Goal: Task Accomplishment & Management: Manage account settings

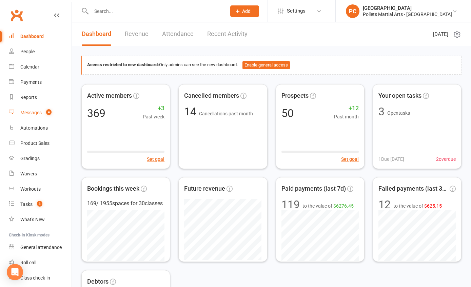
click at [36, 112] on div "Messages" at bounding box center [30, 112] width 21 height 5
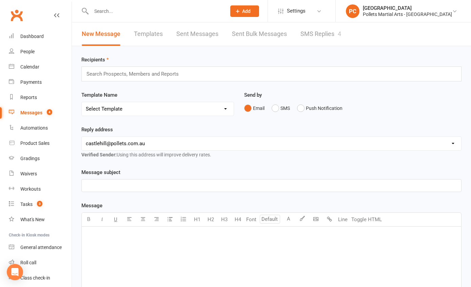
click at [324, 30] on link "SMS Replies 4" at bounding box center [320, 33] width 41 height 23
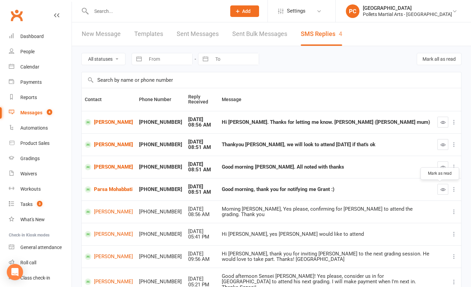
click at [440, 190] on icon "button" at bounding box center [442, 189] width 5 height 5
click at [440, 167] on icon "button" at bounding box center [442, 166] width 5 height 5
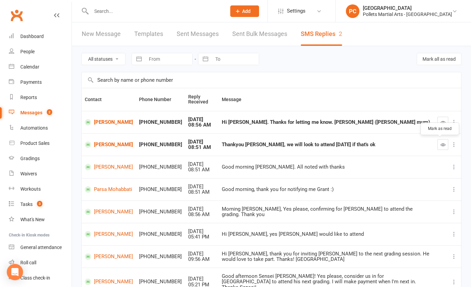
click at [440, 144] on icon "button" at bounding box center [442, 144] width 5 height 5
click at [441, 122] on icon "button" at bounding box center [442, 122] width 5 height 5
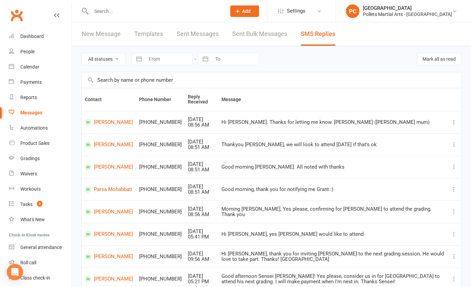
click at [105, 13] on input "text" at bounding box center [155, 10] width 132 height 9
click at [137, 13] on input "text" at bounding box center [155, 10] width 132 height 9
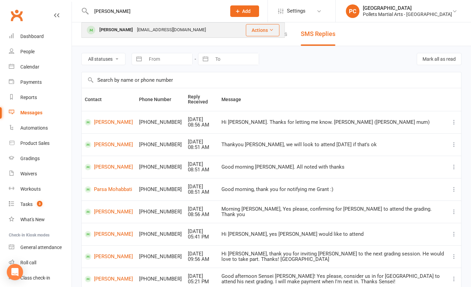
type input "[PERSON_NAME]"
click at [131, 27] on div "[PERSON_NAME]" at bounding box center [116, 30] width 38 height 10
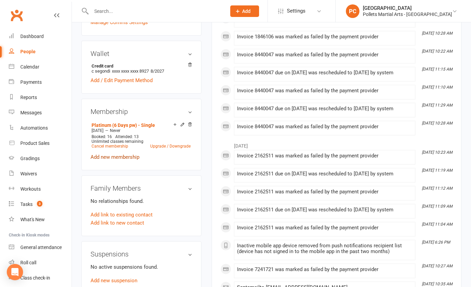
scroll to position [218, 0]
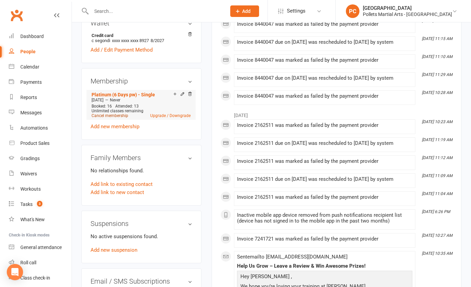
click at [118, 118] on link "Cancel membership" at bounding box center [110, 115] width 37 height 5
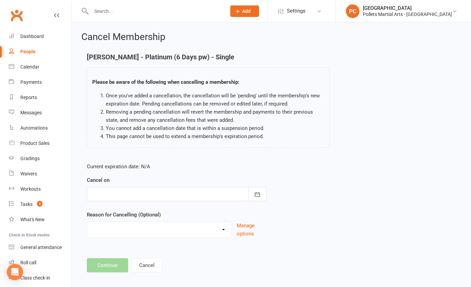
click at [127, 198] on div at bounding box center [177, 194] width 180 height 14
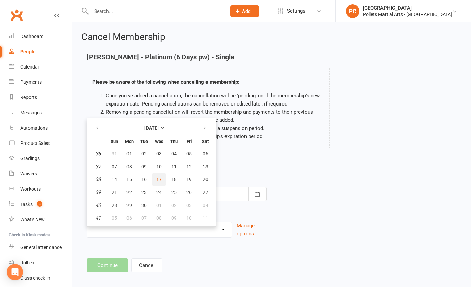
click at [155, 182] on button "17" at bounding box center [159, 179] width 14 height 12
type input "[DATE]"
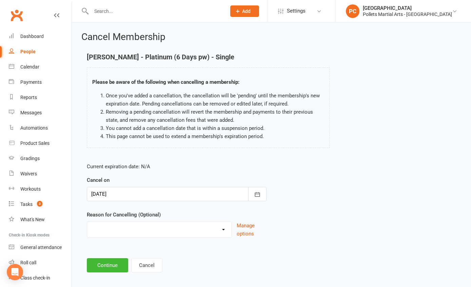
click at [139, 237] on div "Clashes with other term sports Doesn't Fit my Schedule Don't like the classes F…" at bounding box center [159, 229] width 145 height 16
click at [140, 232] on select "Clashes with other term sports Doesn't Fit my Schedule Don't like the classes F…" at bounding box center [159, 229] width 144 height 14
select select "3"
click at [87, 222] on select "Clashes with other term sports Doesn't Fit my Schedule Don't like the classes F…" at bounding box center [159, 229] width 144 height 14
click at [266, 245] on div "Current expiration date: N/A Cancel on [DATE] [DATE] Sun Mon Tue Wed Thu Fri Sa…" at bounding box center [177, 202] width 190 height 90
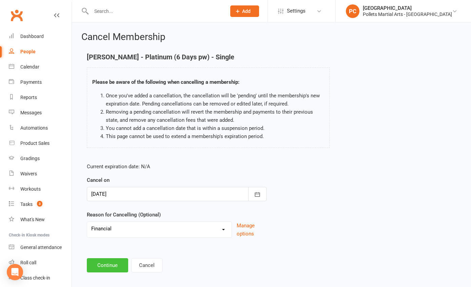
click at [98, 260] on button "Continue" at bounding box center [107, 265] width 41 height 14
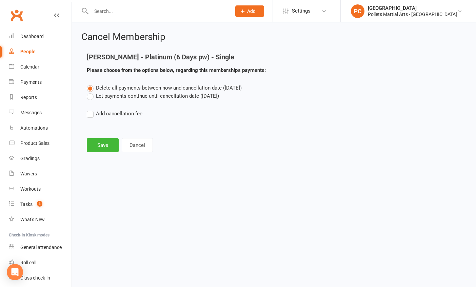
click at [98, 154] on div "Cancel Membership Tewhero [PERSON_NAME] - Platinum (6 Days pw) - Single Please …" at bounding box center [274, 92] width 404 height 141
click at [100, 149] on button "Save" at bounding box center [103, 145] width 32 height 14
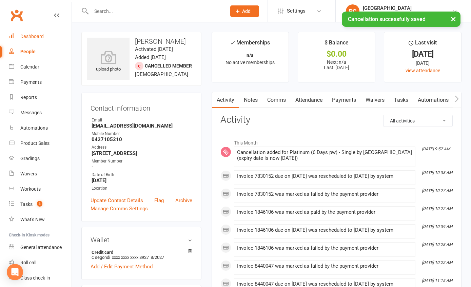
click at [23, 39] on div "Dashboard" at bounding box center [31, 36] width 23 height 5
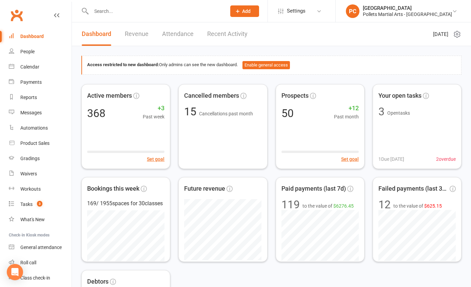
click at [164, 4] on div at bounding box center [151, 11] width 140 height 22
click at [161, 11] on input "text" at bounding box center [155, 10] width 132 height 9
paste input "Shukla"
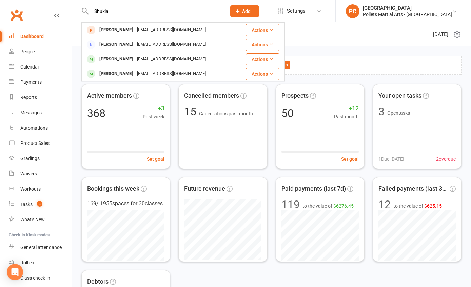
type input "Shukla"
click at [26, 34] on div "Dashboard" at bounding box center [31, 36] width 23 height 5
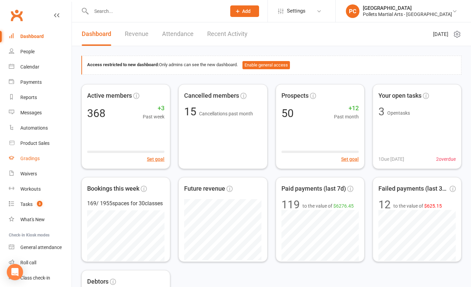
click at [28, 158] on div "Gradings" at bounding box center [29, 158] width 19 height 5
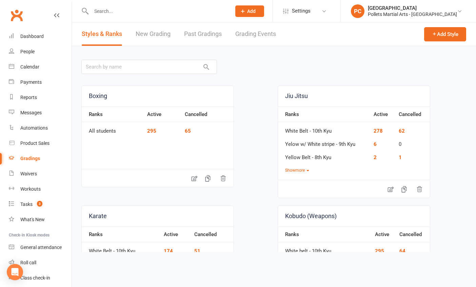
click at [256, 33] on link "Grading Events" at bounding box center [255, 33] width 41 height 23
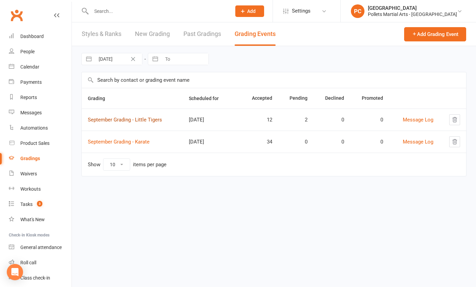
click at [116, 120] on link "September Grading - Little Tigers" at bounding box center [125, 120] width 74 height 6
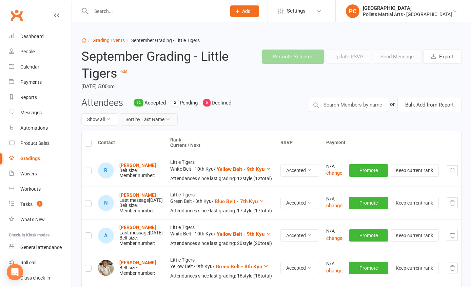
click at [168, 121] on icon at bounding box center [167, 119] width 5 height 5
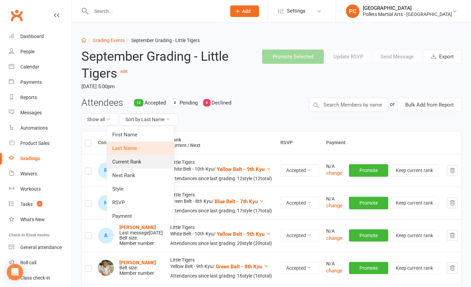
click at [152, 167] on link "Current Rank" at bounding box center [140, 162] width 67 height 14
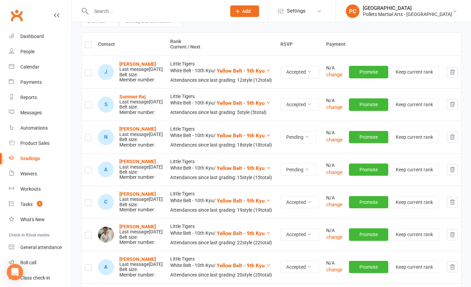
scroll to position [21, 0]
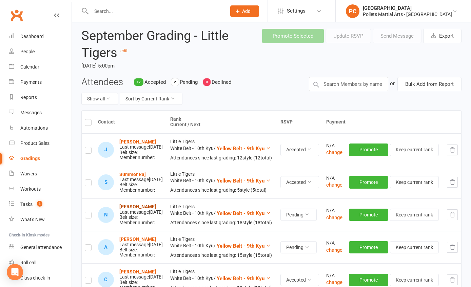
click at [144, 209] on strong "[PERSON_NAME]" at bounding box center [137, 206] width 37 height 5
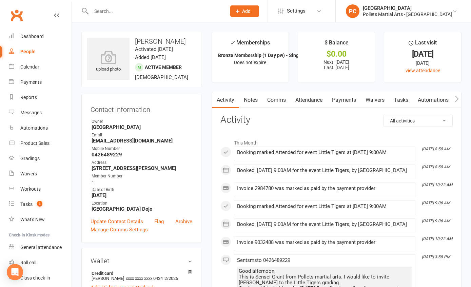
click at [460, 99] on button "button" at bounding box center [457, 99] width 8 height 15
click at [456, 98] on icon "button" at bounding box center [457, 98] width 4 height 7
click at [429, 100] on link "Mobile App" at bounding box center [415, 100] width 37 height 16
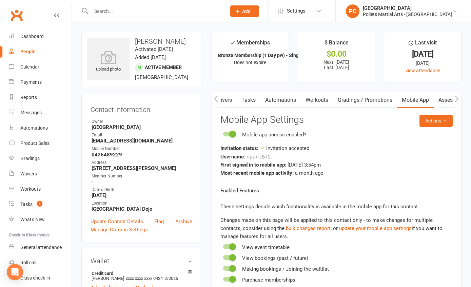
click at [214, 99] on icon "button" at bounding box center [216, 98] width 4 height 7
click at [215, 99] on icon "button" at bounding box center [216, 98] width 4 height 6
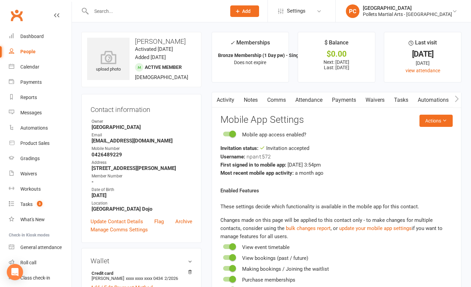
click at [215, 99] on icon "button" at bounding box center [216, 98] width 4 height 6
click at [254, 100] on link "Notes" at bounding box center [250, 100] width 23 height 16
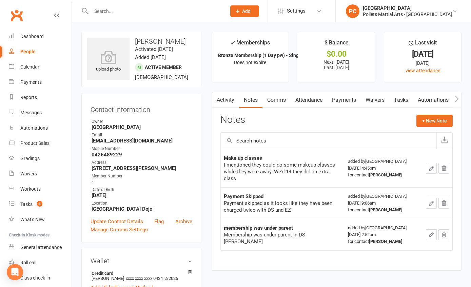
click at [280, 104] on link "Comms" at bounding box center [276, 100] width 28 height 16
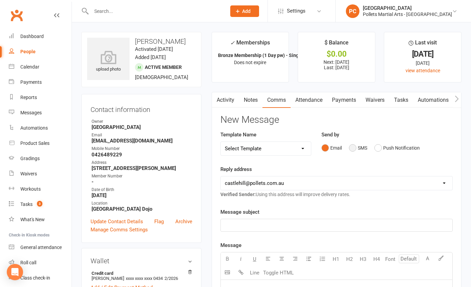
click at [355, 144] on button "SMS" at bounding box center [358, 147] width 18 height 13
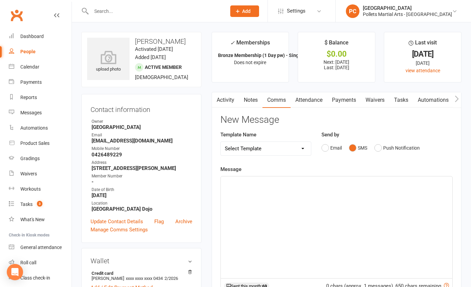
click at [271, 201] on div "﻿" at bounding box center [337, 227] width 232 height 102
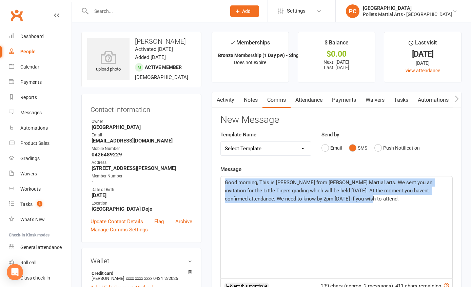
drag, startPoint x: 327, startPoint y: 199, endPoint x: 223, endPoint y: 178, distance: 105.1
click at [223, 178] on div "Good morning, This is [PERSON_NAME] from [PERSON_NAME] Martial arts. We sent yo…" at bounding box center [337, 227] width 232 height 102
copy span "Good morning, This is [PERSON_NAME] from [PERSON_NAME] Martial arts. We sent yo…"
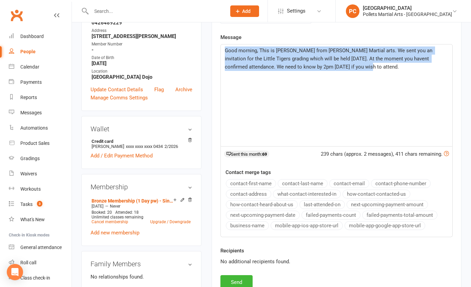
scroll to position [167, 0]
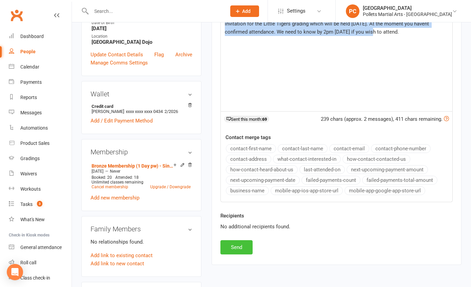
click at [234, 249] on button "Send" at bounding box center [236, 247] width 32 height 14
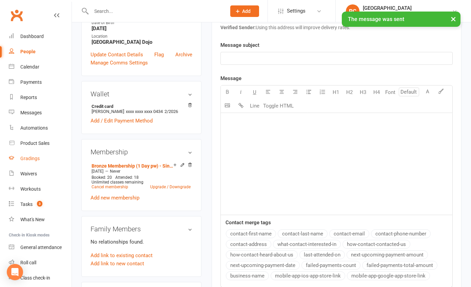
click at [33, 162] on link "Gradings" at bounding box center [40, 158] width 63 height 15
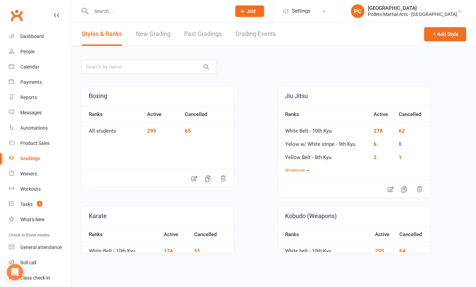
click at [259, 36] on link "Grading Events" at bounding box center [255, 33] width 41 height 23
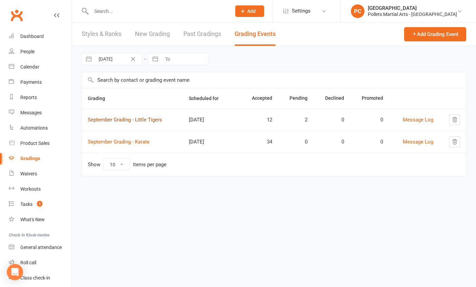
click at [137, 118] on link "September Grading - Little Tigers" at bounding box center [125, 120] width 74 height 6
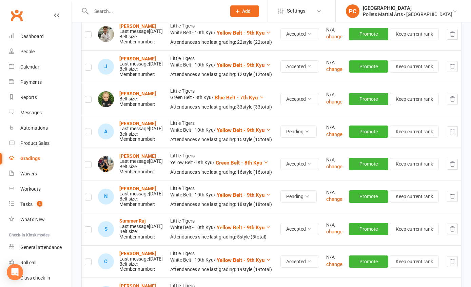
scroll to position [308, 0]
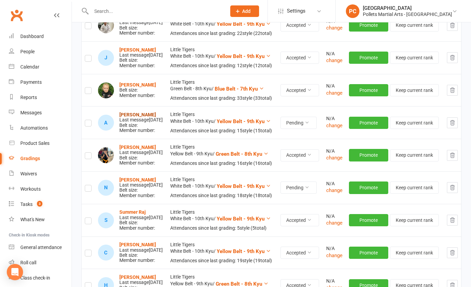
click at [146, 117] on strong "[PERSON_NAME]" at bounding box center [137, 114] width 37 height 5
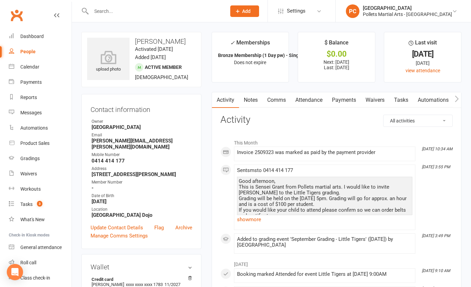
click at [338, 97] on link "Payments" at bounding box center [344, 100] width 34 height 16
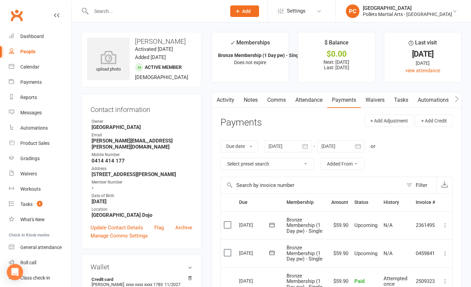
click at [276, 98] on link "Comms" at bounding box center [276, 100] width 28 height 16
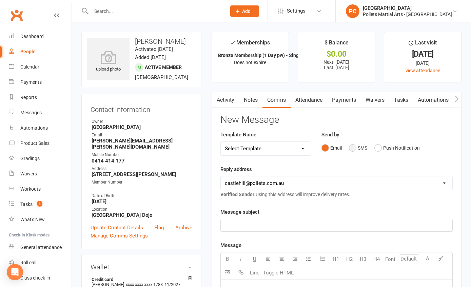
click at [355, 147] on button "SMS" at bounding box center [358, 147] width 18 height 13
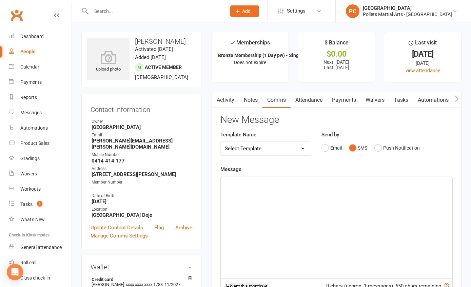
click at [262, 191] on div "﻿" at bounding box center [337, 227] width 232 height 102
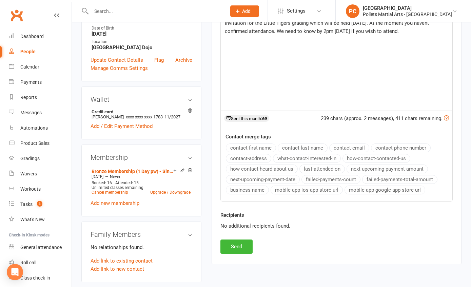
scroll to position [202, 0]
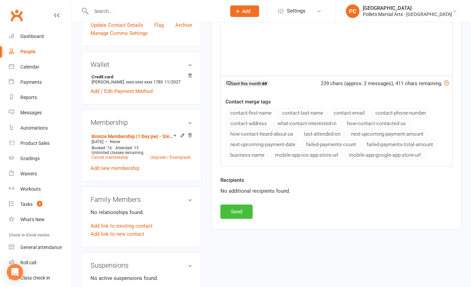
click at [238, 218] on button "Send" at bounding box center [236, 211] width 32 height 14
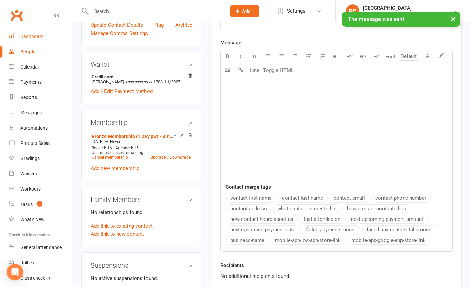
click at [26, 38] on div "Dashboard" at bounding box center [31, 36] width 23 height 5
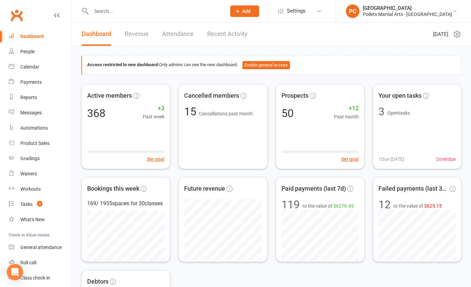
click at [41, 38] on div "Dashboard" at bounding box center [31, 36] width 23 height 5
click at [34, 64] on div "Calendar" at bounding box center [29, 66] width 19 height 5
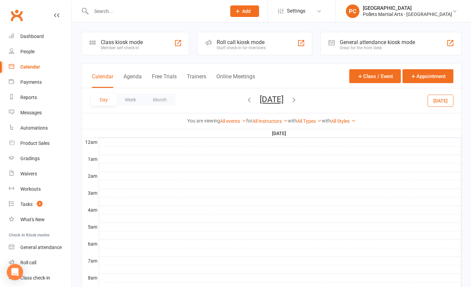
click at [160, 102] on button "Month" at bounding box center [159, 100] width 31 height 12
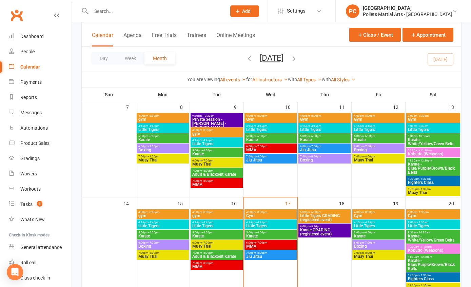
scroll to position [209, 0]
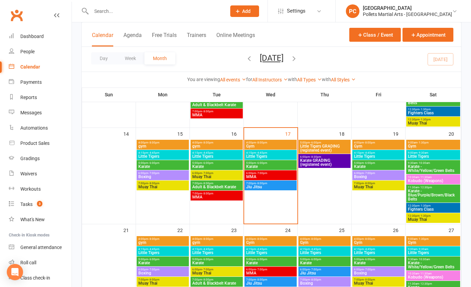
click at [298, 59] on icon "button" at bounding box center [293, 58] width 7 height 7
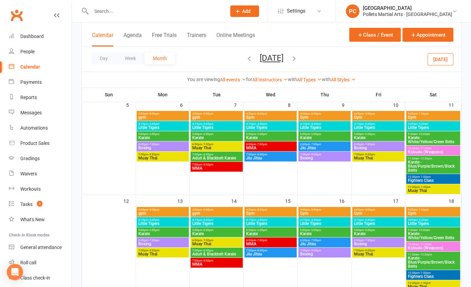
click at [314, 59] on div "Day Week Month [DATE] [DATE] Sun Mon Tue Wed Thu Fri Sat 31 01 02 03 04 05 06 0…" at bounding box center [271, 59] width 379 height 25
click at [298, 60] on icon "button" at bounding box center [293, 58] width 7 height 7
click at [378, 242] on span "Boxing" at bounding box center [379, 244] width 50 height 4
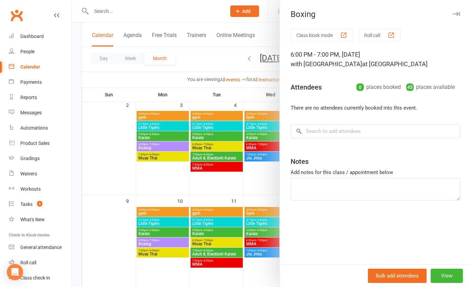
click at [367, 214] on div "Class kiosk mode Roll call 6:00 PM - 7:00 PM, [DATE] with [GEOGRAPHIC_DATA] at …" at bounding box center [375, 146] width 191 height 235
click at [449, 276] on button "View" at bounding box center [447, 276] width 32 height 14
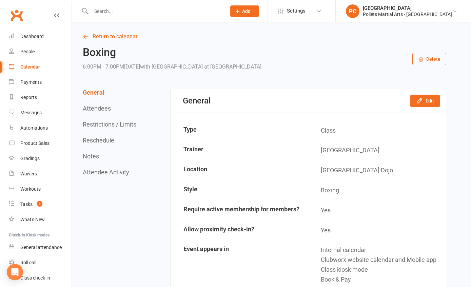
click at [434, 54] on button "Delete" at bounding box center [429, 59] width 34 height 12
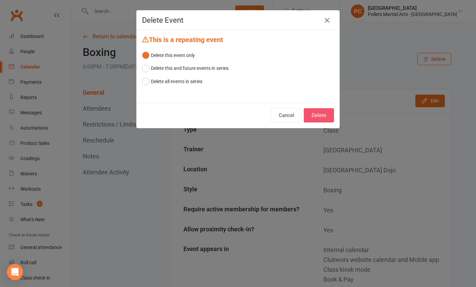
click at [307, 116] on button "Delete" at bounding box center [319, 115] width 30 height 14
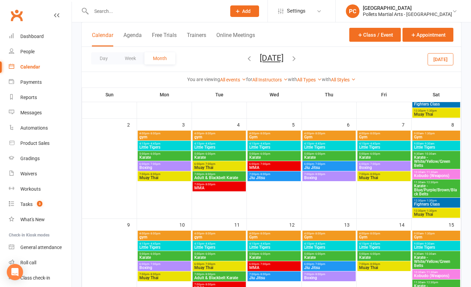
scroll to position [208, 0]
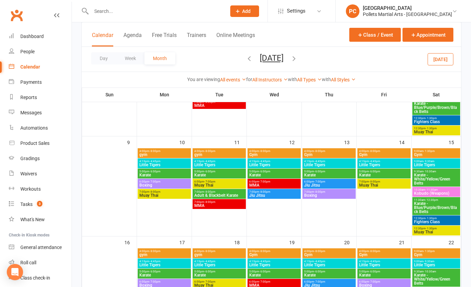
click at [380, 185] on span "Muay Thai" at bounding box center [384, 185] width 51 height 4
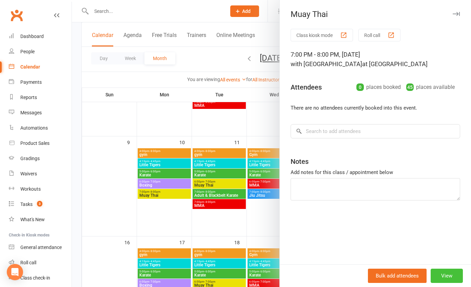
click at [443, 278] on button "View" at bounding box center [447, 276] width 32 height 14
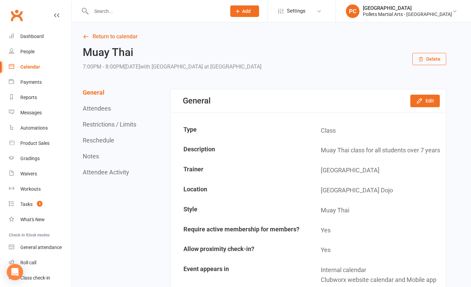
click at [427, 57] on button "Delete" at bounding box center [429, 59] width 34 height 12
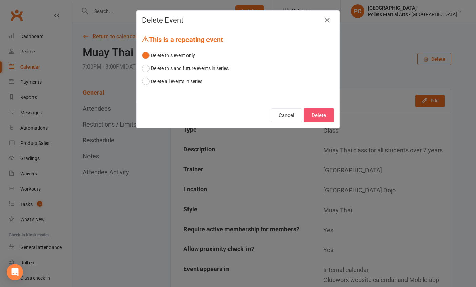
click at [312, 116] on button "Delete" at bounding box center [319, 115] width 30 height 14
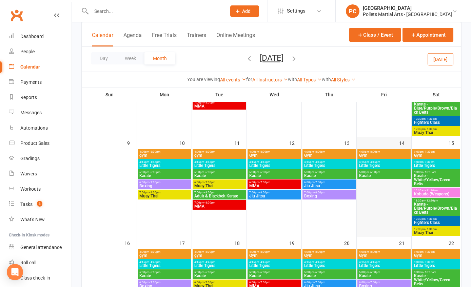
scroll to position [220, 0]
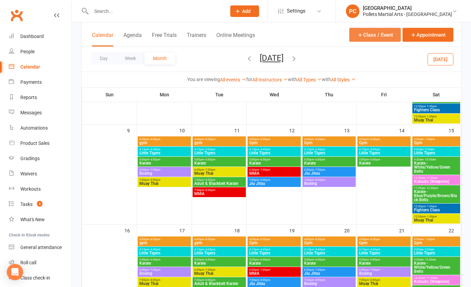
click at [374, 36] on button "Class / Event" at bounding box center [375, 35] width 52 height 14
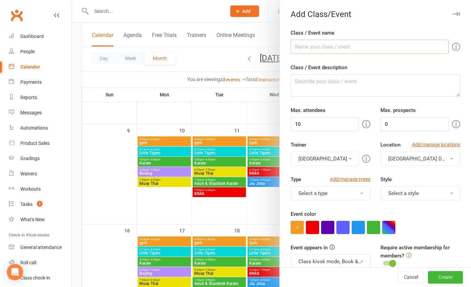
click at [322, 48] on input "Class / Event name" at bounding box center [370, 47] width 158 height 14
type input "MUAY THAI GRADING (registered event)"
drag, startPoint x: 300, startPoint y: 126, endPoint x: 288, endPoint y: 126, distance: 12.9
click at [291, 126] on input "10" at bounding box center [325, 124] width 68 height 14
type input "30"
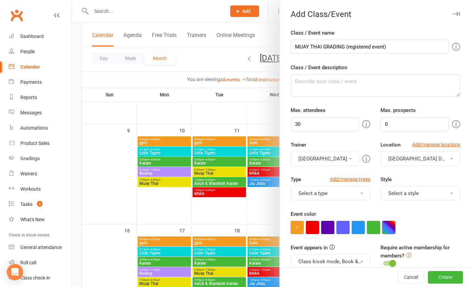
click at [383, 229] on button "button" at bounding box center [388, 227] width 13 height 13
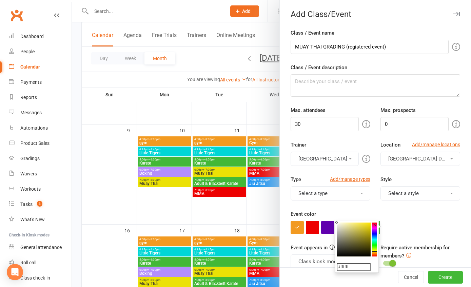
click at [376, 251] on colorpicker-hue at bounding box center [374, 239] width 5 height 34
type input "#fce301"
drag, startPoint x: 369, startPoint y: 226, endPoint x: 371, endPoint y: 223, distance: 4.2
click at [371, 223] on colorpicker-saturation at bounding box center [354, 239] width 34 height 34
click at [421, 221] on div at bounding box center [376, 227] width 170 height 13
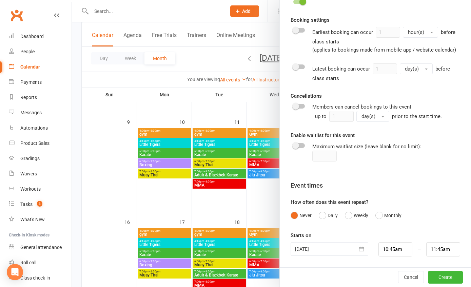
scroll to position [234, 0]
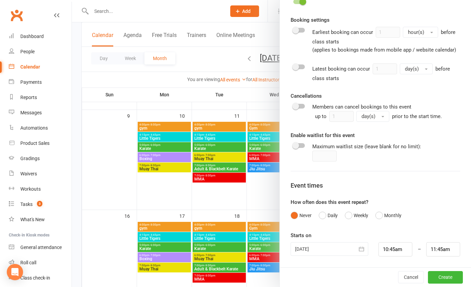
click at [330, 249] on div at bounding box center [330, 249] width 78 height 14
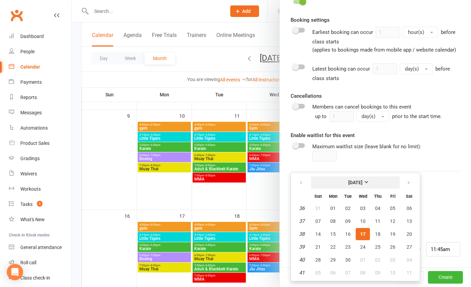
click at [384, 181] on button "[DATE]" at bounding box center [355, 182] width 89 height 12
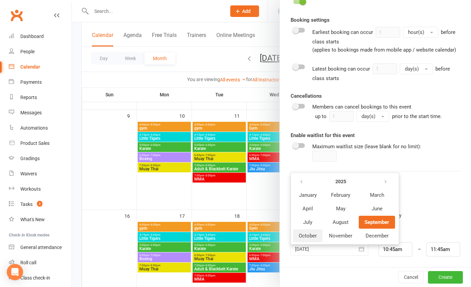
click at [306, 237] on span "October" at bounding box center [308, 236] width 18 height 6
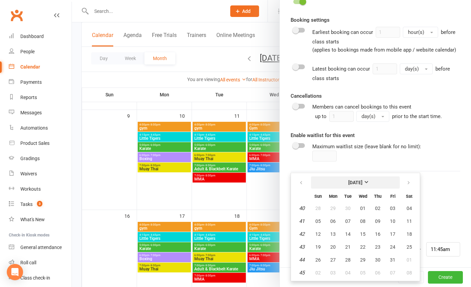
click at [362, 180] on strong "[DATE]" at bounding box center [355, 182] width 14 height 5
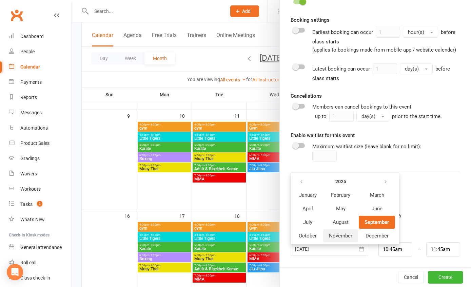
click at [329, 234] on span "November" at bounding box center [340, 236] width 23 height 6
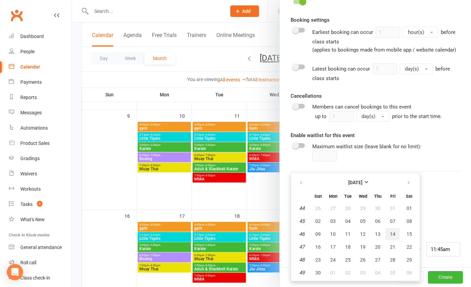
click at [386, 235] on button "14" at bounding box center [393, 234] width 14 height 12
type input "[DATE]"
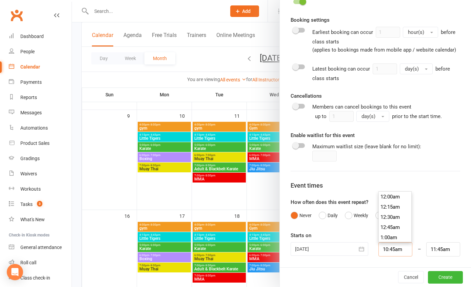
scroll to position [427, 0]
drag, startPoint x: 396, startPoint y: 250, endPoint x: 366, endPoint y: 247, distance: 29.7
click at [361, 250] on div "[DATE] [DATE] Sun Mon Tue Wed Thu Fri Sat 44 26 27 28 29 30 31 01 45 02 03 04 0…" at bounding box center [375, 249] width 180 height 14
type input "7"
type input "8:00am"
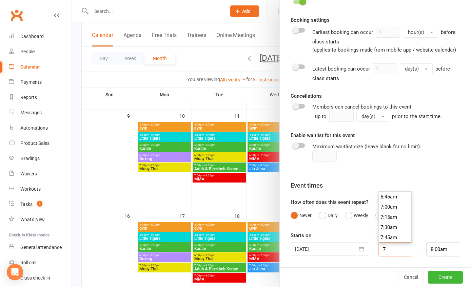
type input "7p"
type input "8:00pm"
type input "7:00pm"
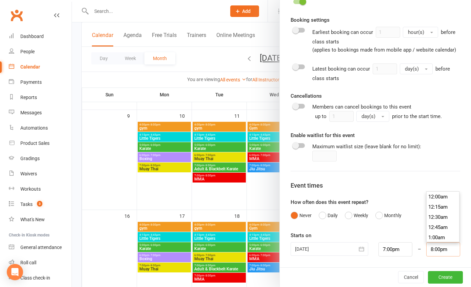
scroll to position [804, 0]
drag, startPoint x: 436, startPoint y: 250, endPoint x: 402, endPoint y: 249, distance: 34.6
click at [402, 249] on div "[DATE] [DATE] Sun Mon Tue Wed Thu Fri Sat 44 26 27 28 29 30 31 01 45 02 03 04 0…" at bounding box center [375, 249] width 180 height 14
type input "9:00pm"
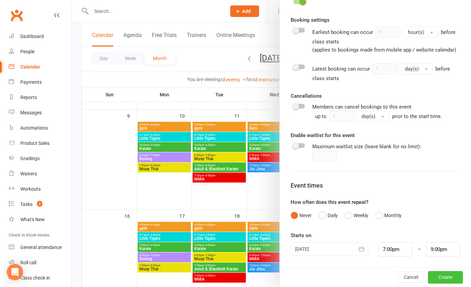
click at [431, 279] on button "Create" at bounding box center [445, 277] width 35 height 12
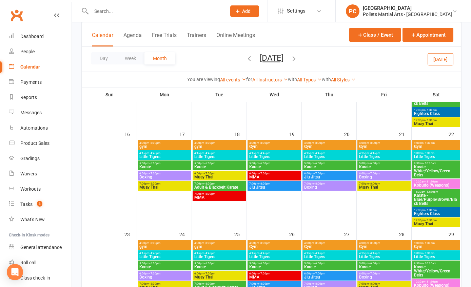
scroll to position [199, 0]
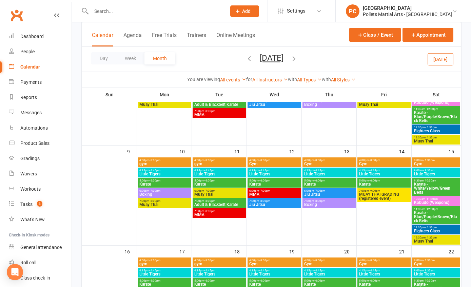
click at [444, 240] on span "Muay Thai" at bounding box center [436, 241] width 45 height 4
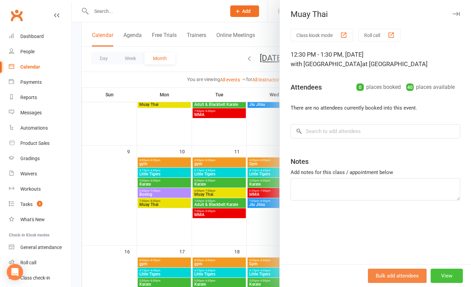
click at [435, 272] on button "View" at bounding box center [447, 276] width 32 height 14
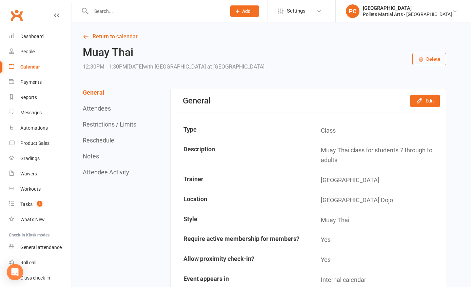
click at [429, 59] on button "Delete" at bounding box center [429, 59] width 34 height 12
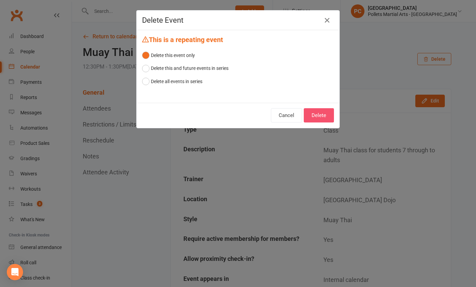
click at [317, 115] on button "Delete" at bounding box center [319, 115] width 30 height 14
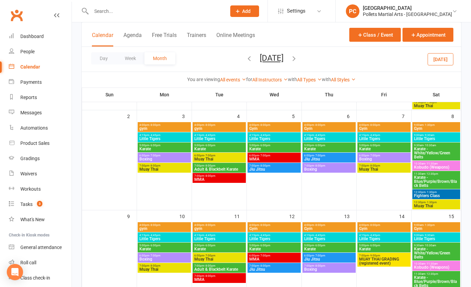
scroll to position [217, 0]
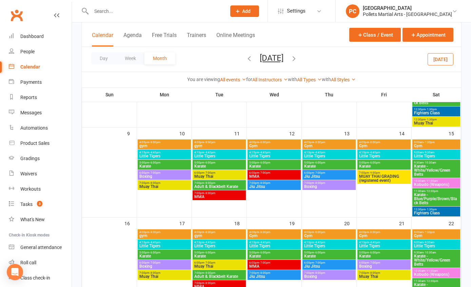
click at [430, 213] on span "Fighters Class" at bounding box center [436, 213] width 45 height 4
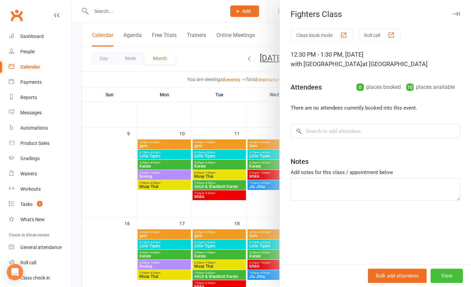
click at [438, 273] on button "View" at bounding box center [447, 276] width 32 height 14
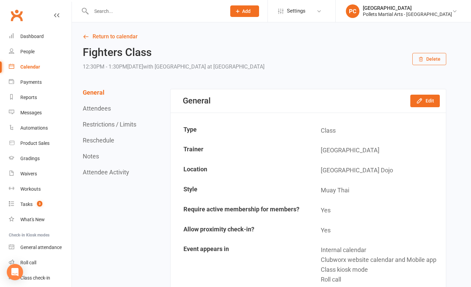
click at [430, 65] on div "Fighters Class 12:30PM - 1:30PM[DATE] with [GEOGRAPHIC_DATA] at [GEOGRAPHIC_DAT…" at bounding box center [264, 58] width 363 height 25
click at [429, 62] on button "Delete" at bounding box center [429, 59] width 34 height 12
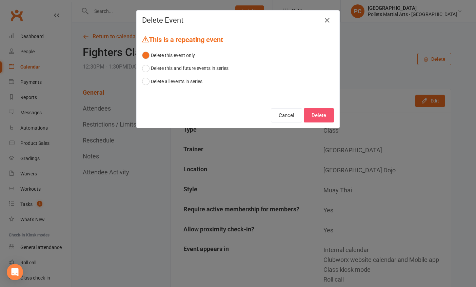
click at [319, 118] on button "Delete" at bounding box center [319, 115] width 30 height 14
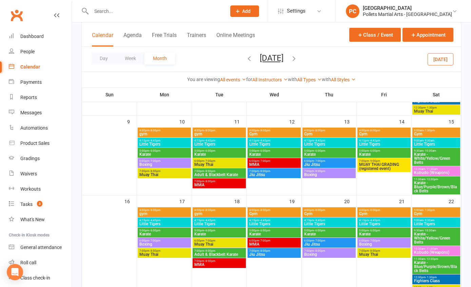
scroll to position [224, 0]
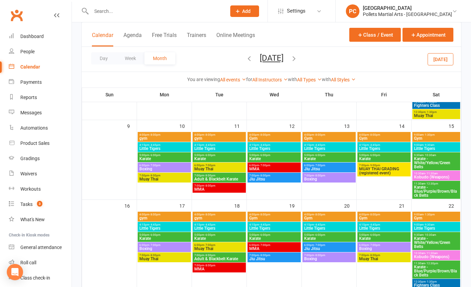
click at [431, 193] on span "Karate - Blue/Purple/Brown/Black Belts" at bounding box center [436, 191] width 45 height 12
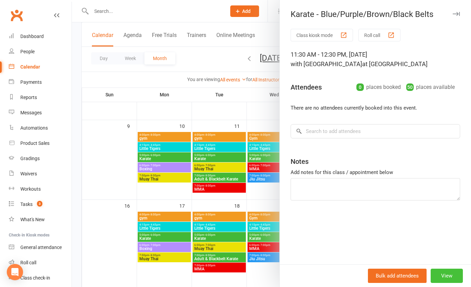
click at [440, 274] on button "View" at bounding box center [447, 276] width 32 height 14
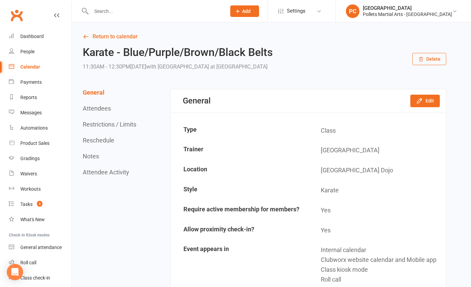
click at [435, 52] on div "Karate - Blue/Purple/Brown/Black Belts 11:30AM - 12:30PM[DATE] with [GEOGRAPHIC…" at bounding box center [264, 58] width 363 height 25
click at [434, 57] on button "Delete" at bounding box center [429, 59] width 34 height 12
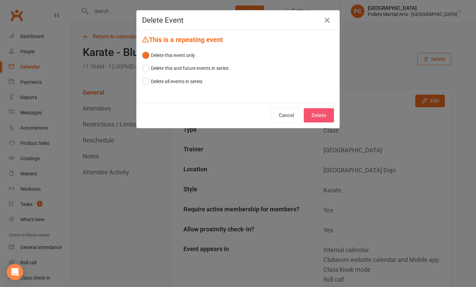
click at [319, 117] on button "Delete" at bounding box center [319, 115] width 30 height 14
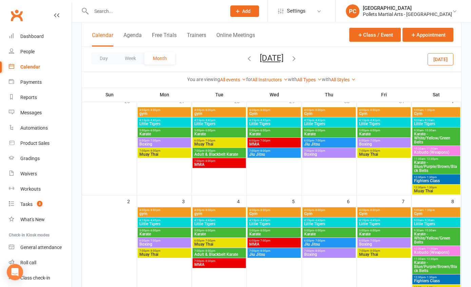
scroll to position [189, 0]
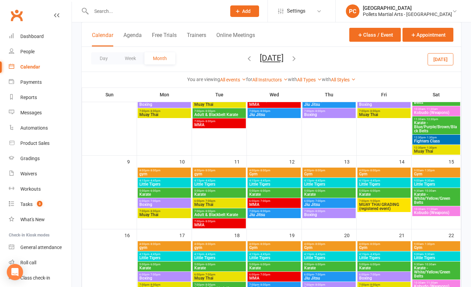
click at [434, 211] on span "Kobudo (Weapons)" at bounding box center [436, 213] width 45 height 4
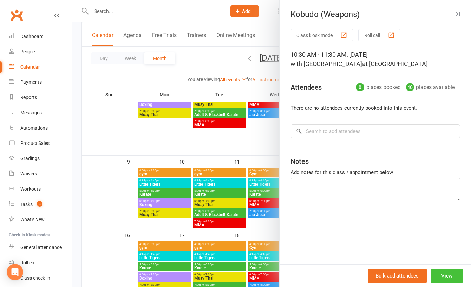
click at [442, 272] on button "View" at bounding box center [447, 276] width 32 height 14
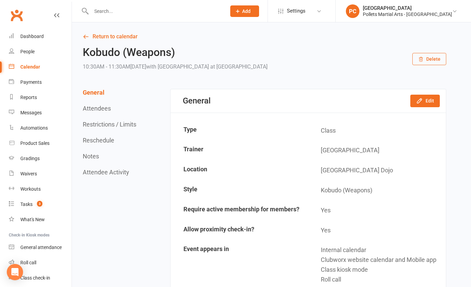
click at [423, 57] on icon "button" at bounding box center [420, 59] width 5 height 5
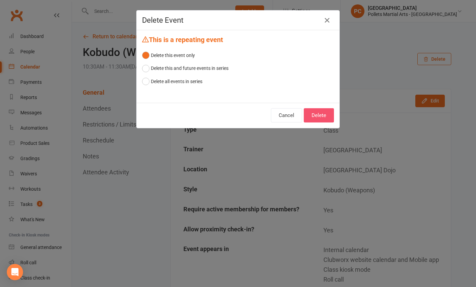
click at [316, 117] on button "Delete" at bounding box center [319, 115] width 30 height 14
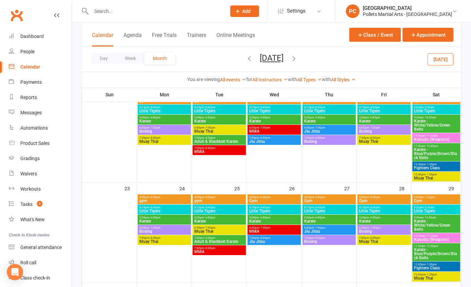
scroll to position [217, 0]
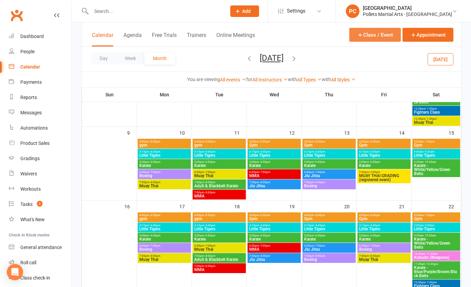
click at [362, 33] on icon "button" at bounding box center [360, 35] width 6 height 6
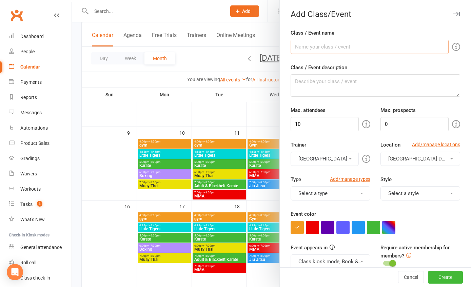
click at [332, 43] on input "Class / Event name" at bounding box center [370, 47] width 158 height 14
type input "WEAPONS GRADING (registered event)"
drag, startPoint x: 303, startPoint y: 123, endPoint x: 262, endPoint y: 116, distance: 42.0
click at [72, 0] on new-event-schedule "Add Class/Event Class / Event name WEAPONS GRADING (registered event) Class / E…" at bounding box center [72, 0] width 0 height 0
type input "40"
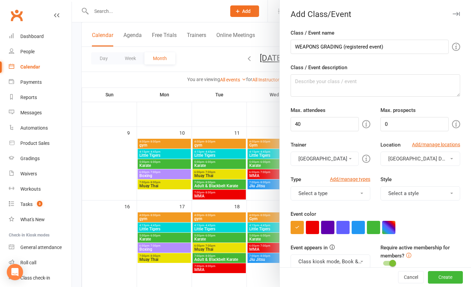
click at [325, 224] on button "button" at bounding box center [327, 227] width 13 height 13
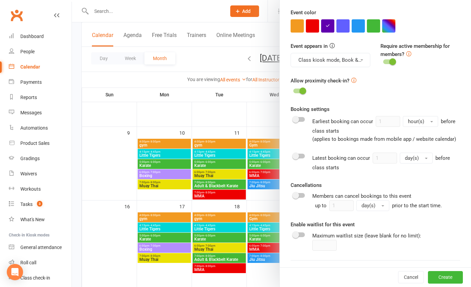
scroll to position [298, 0]
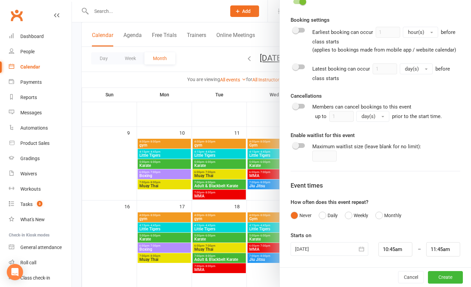
click at [331, 247] on div at bounding box center [330, 249] width 78 height 14
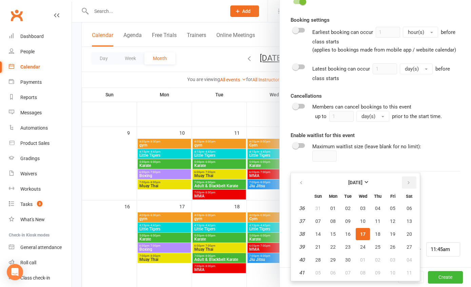
click at [406, 182] on icon "button" at bounding box center [408, 182] width 5 height 5
click at [409, 232] on button "15" at bounding box center [408, 234] width 17 height 12
type input "[DATE]"
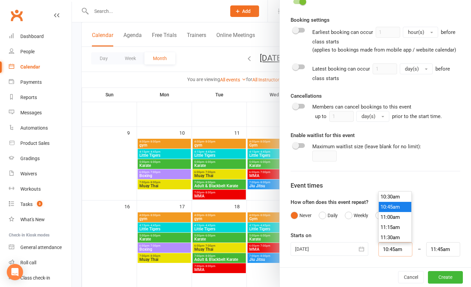
drag, startPoint x: 397, startPoint y: 249, endPoint x: 362, endPoint y: 247, distance: 35.0
click at [362, 247] on div "[DATE] [DATE] Sun Mon Tue Wed Thu Fri Sat 44 26 27 28 29 30 31 01 45 02 03 04 0…" at bounding box center [375, 249] width 180 height 14
type input "1"
type input "2:00am"
type input "11"
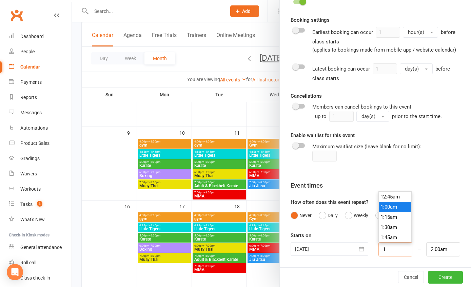
type input "12:00pm"
type input "11:00am"
click at [426, 248] on input "12:00pm" at bounding box center [443, 249] width 34 height 14
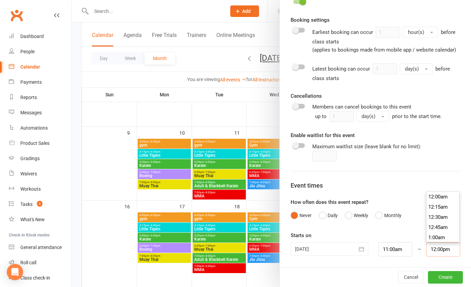
scroll to position [478, 0]
drag, startPoint x: 429, startPoint y: 249, endPoint x: 425, endPoint y: 249, distance: 3.4
click at [426, 249] on input "12:00pm" at bounding box center [443, 249] width 34 height 14
type input "1:00pm"
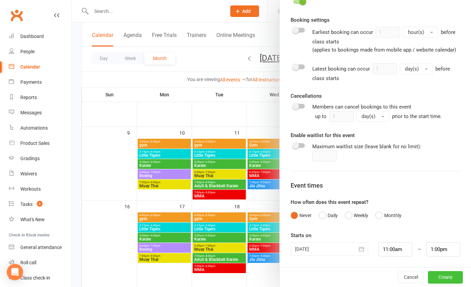
click at [433, 279] on button "Create" at bounding box center [445, 277] width 35 height 12
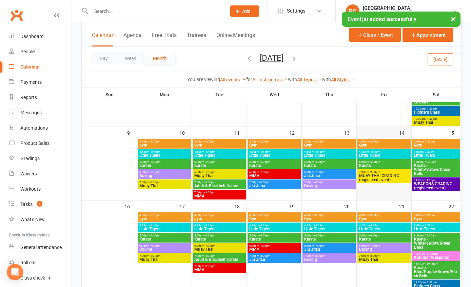
scroll to position [213, 0]
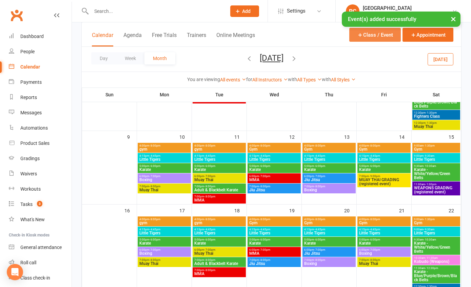
click at [379, 31] on button "Class / Event" at bounding box center [375, 35] width 52 height 14
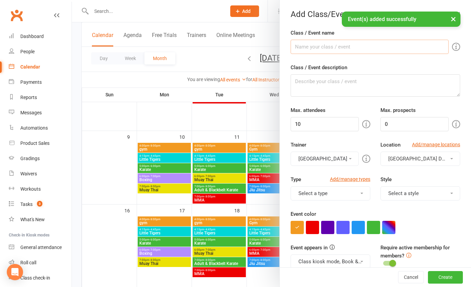
click at [329, 51] on input "Class / Event name" at bounding box center [370, 47] width 158 height 14
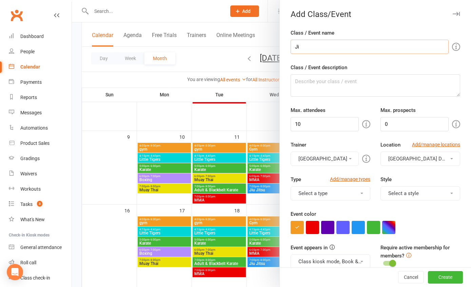
type input "JIU JITSU GRADING (registered event)"
drag, startPoint x: 305, startPoint y: 120, endPoint x: 288, endPoint y: 121, distance: 17.6
click at [291, 121] on input "10" at bounding box center [325, 124] width 68 height 14
type input "30"
click at [356, 231] on button "button" at bounding box center [358, 227] width 13 height 13
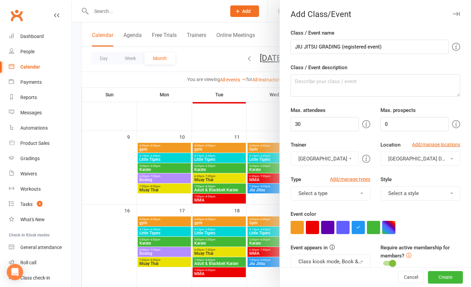
click at [407, 223] on div at bounding box center [376, 227] width 170 height 13
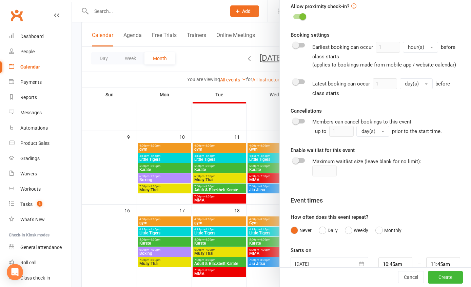
scroll to position [298, 0]
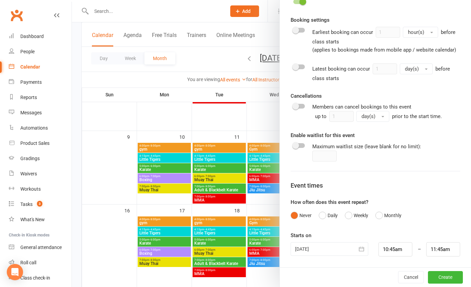
click at [343, 250] on div at bounding box center [330, 249] width 78 height 14
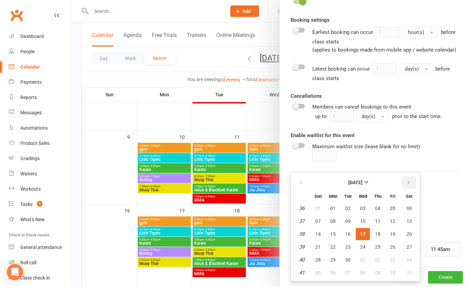
click at [407, 181] on icon "button" at bounding box center [408, 182] width 5 height 5
click at [407, 234] on span "15" at bounding box center [409, 233] width 5 height 5
type input "[DATE]"
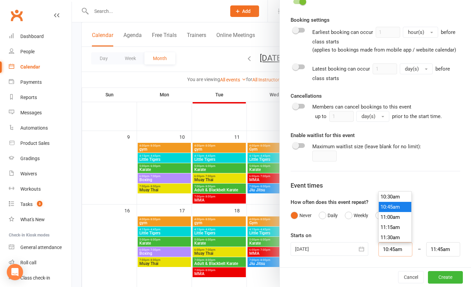
drag, startPoint x: 398, startPoint y: 249, endPoint x: 361, endPoint y: 243, distance: 36.7
click at [358, 245] on div "[DATE] [DATE] Sun Mon Tue Wed Thu Fri Sat 44 26 27 28 29 30 31 01 45 02 03 04 0…" at bounding box center [375, 249] width 180 height 14
type input "2"
type input "3:00am"
type input "2p"
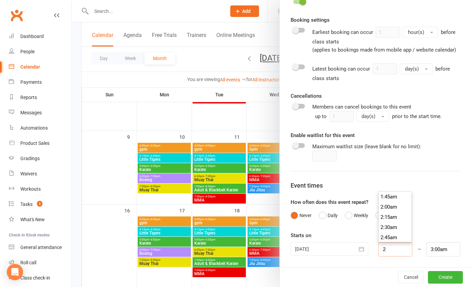
type input "3:00pm"
type input "2:00pm"
click at [380, 208] on li "2:00pm" at bounding box center [395, 207] width 33 height 10
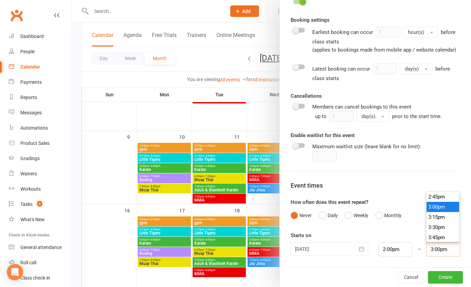
click at [426, 250] on input "3:00pm" at bounding box center [443, 249] width 34 height 14
type input "4:00pm"
click at [427, 210] on li "4:00pm" at bounding box center [443, 207] width 33 height 10
click at [440, 280] on button "Create" at bounding box center [445, 277] width 35 height 12
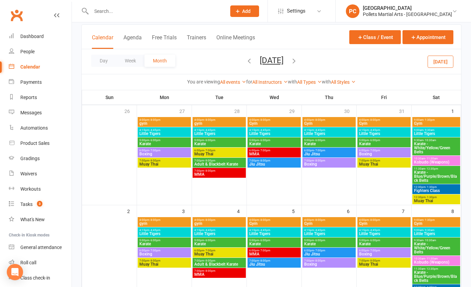
scroll to position [0, 0]
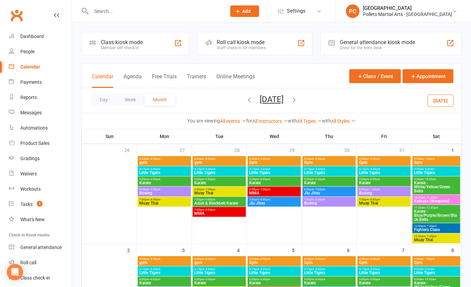
click at [245, 100] on icon "button" at bounding box center [248, 99] width 7 height 7
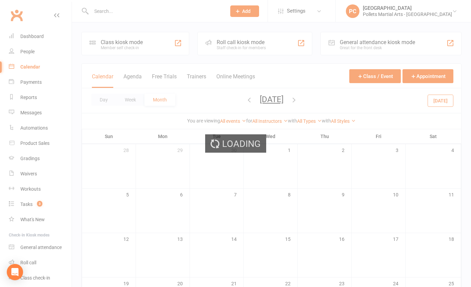
click at [233, 100] on ui-view "Prospect Member Non-attending contact Class / event Appointment Grading event T…" at bounding box center [235, 212] width 471 height 420
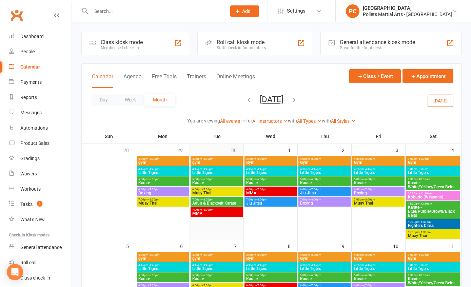
scroll to position [100, 0]
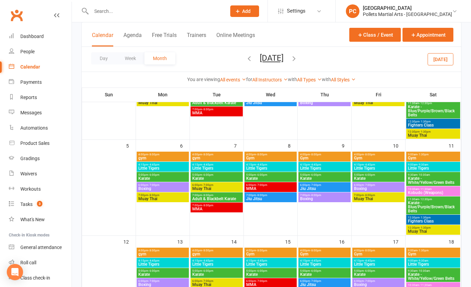
click at [148, 154] on span "- 8:00pm" at bounding box center [153, 154] width 11 height 3
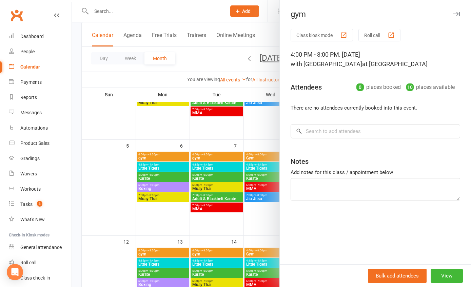
click at [159, 166] on div at bounding box center [271, 143] width 399 height 287
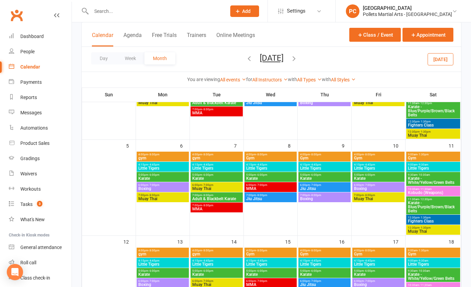
click at [159, 166] on span "Little Tigers" at bounding box center [163, 168] width 50 height 4
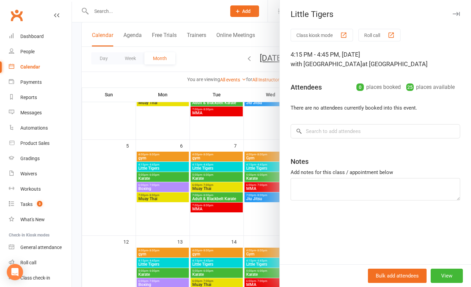
click at [160, 174] on div at bounding box center [271, 143] width 399 height 287
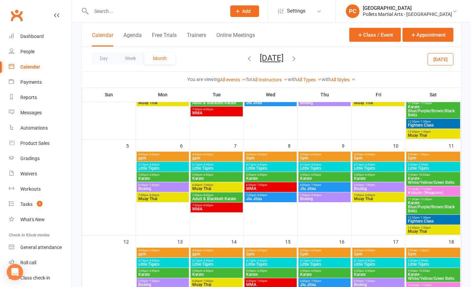
click at [159, 177] on span "Karate" at bounding box center [163, 178] width 50 height 4
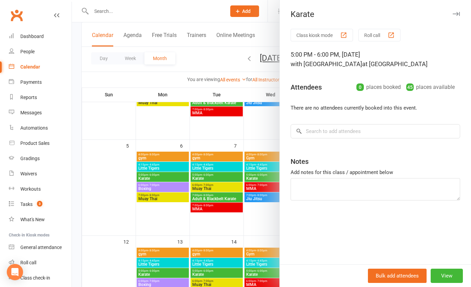
click at [158, 185] on div at bounding box center [271, 143] width 399 height 287
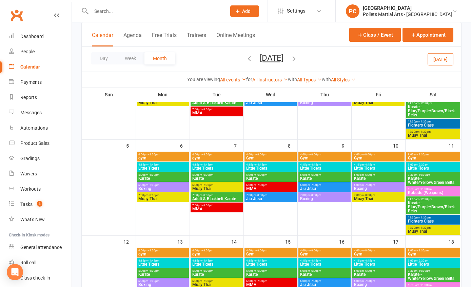
click at [157, 187] on span "Boxing" at bounding box center [163, 188] width 50 height 4
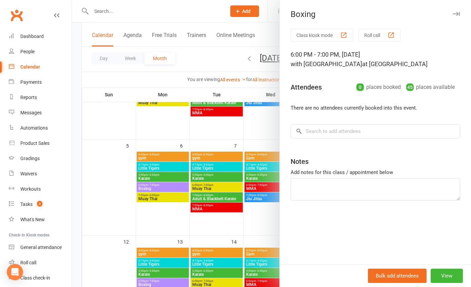
click at [156, 193] on div at bounding box center [271, 143] width 399 height 287
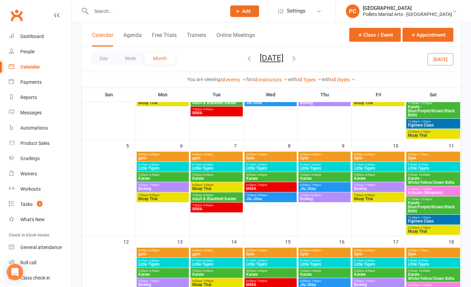
click at [156, 198] on span "Muay Thai" at bounding box center [163, 199] width 50 height 4
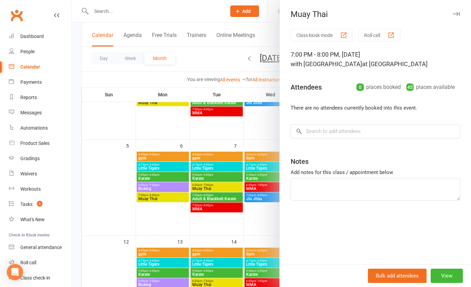
click at [156, 198] on div at bounding box center [271, 143] width 399 height 287
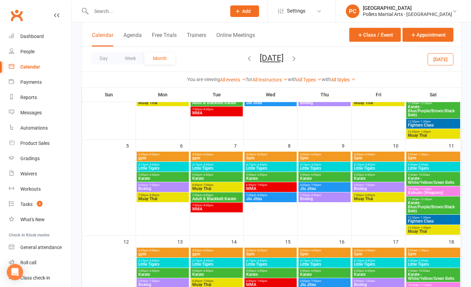
click at [155, 157] on span "gym" at bounding box center [163, 158] width 50 height 4
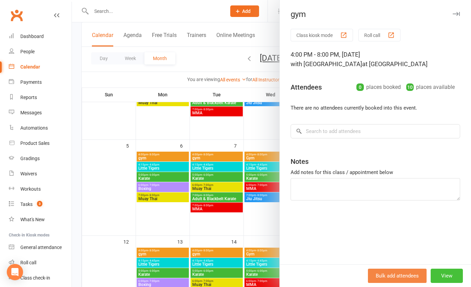
click at [439, 275] on button "View" at bounding box center [447, 276] width 32 height 14
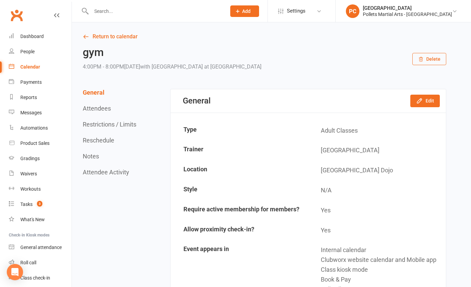
click at [429, 64] on button "Delete" at bounding box center [429, 59] width 34 height 12
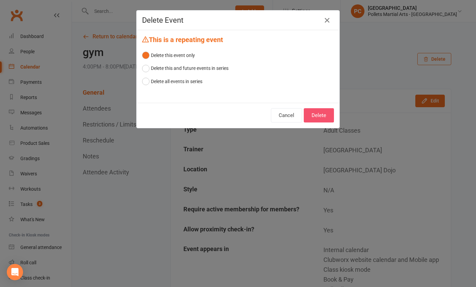
click at [307, 117] on button "Delete" at bounding box center [319, 115] width 30 height 14
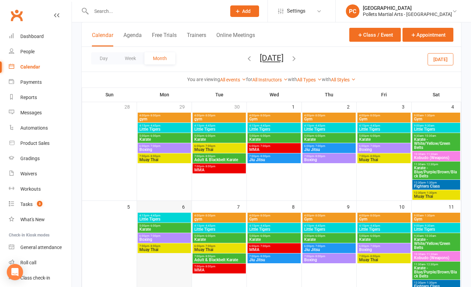
scroll to position [52, 0]
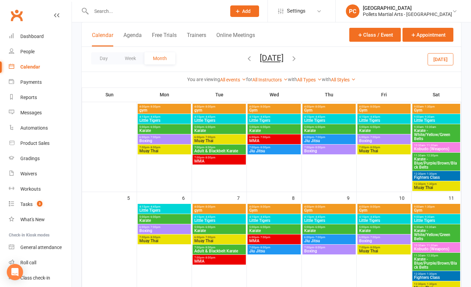
click at [159, 206] on span "- 4:45pm" at bounding box center [154, 206] width 11 height 3
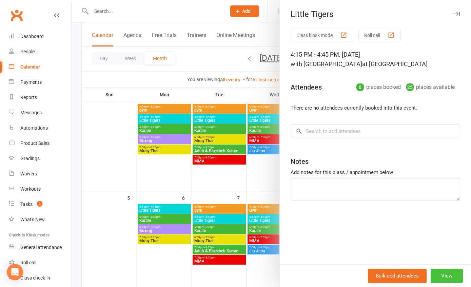
click at [444, 281] on button "View" at bounding box center [447, 276] width 32 height 14
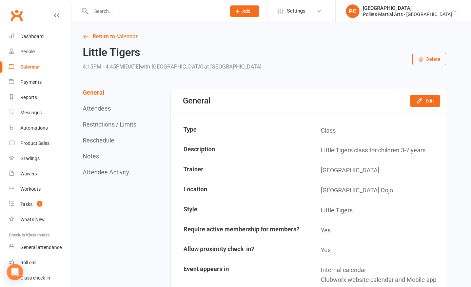
click at [432, 57] on button "Delete" at bounding box center [429, 59] width 34 height 12
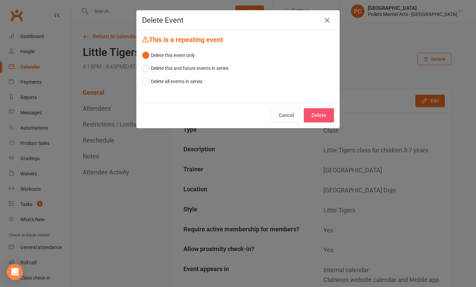
click at [320, 108] on button "Delete" at bounding box center [319, 115] width 30 height 14
click at [320, 113] on div "Cancel Delete" at bounding box center [238, 115] width 203 height 25
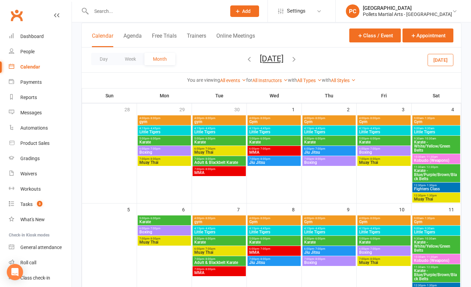
scroll to position [139, 0]
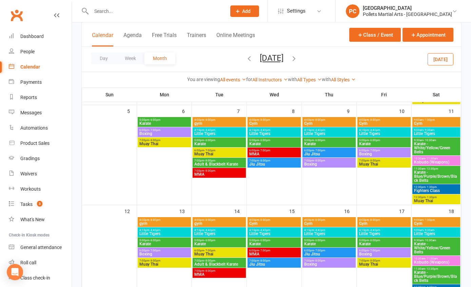
click at [157, 122] on span "Karate" at bounding box center [164, 123] width 51 height 4
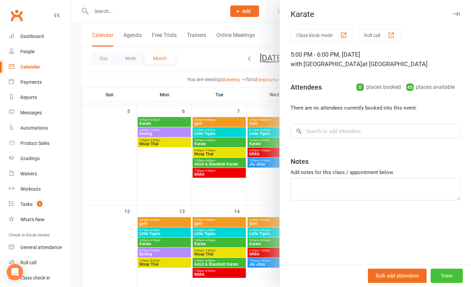
click at [438, 279] on button "View" at bounding box center [447, 276] width 32 height 14
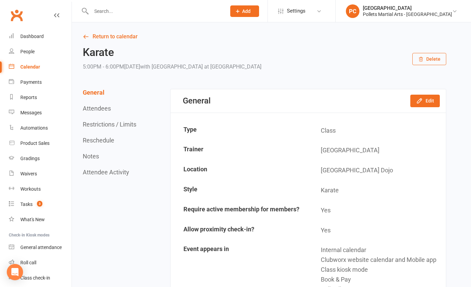
click at [425, 57] on button "Delete" at bounding box center [429, 59] width 34 height 12
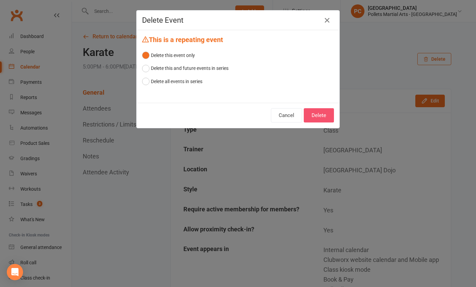
click at [322, 113] on button "Delete" at bounding box center [319, 115] width 30 height 14
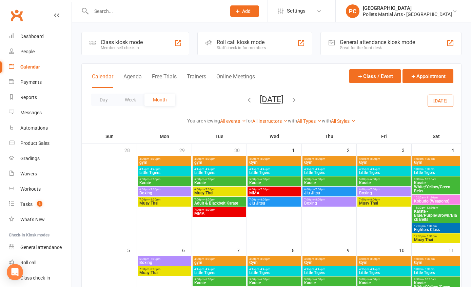
click at [158, 257] on span "- 7:00pm" at bounding box center [154, 258] width 11 height 3
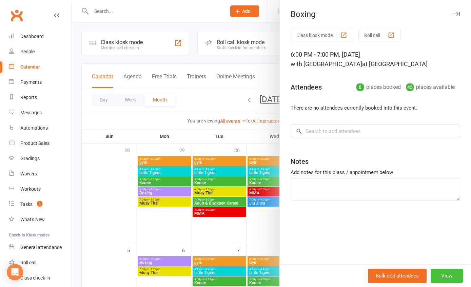
click at [440, 276] on button "View" at bounding box center [447, 276] width 32 height 14
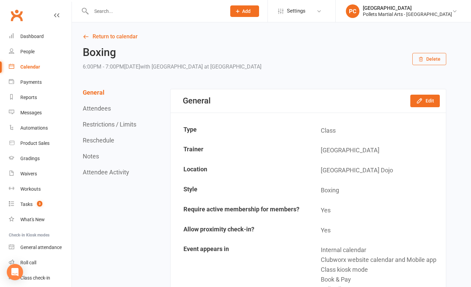
click at [428, 57] on button "Delete" at bounding box center [429, 59] width 34 height 12
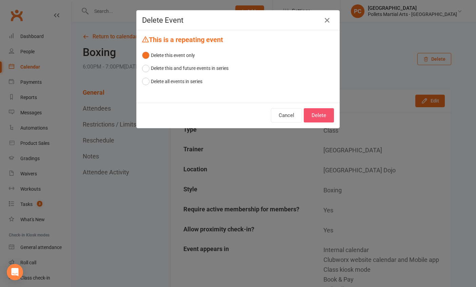
click at [311, 112] on button "Delete" at bounding box center [319, 115] width 30 height 14
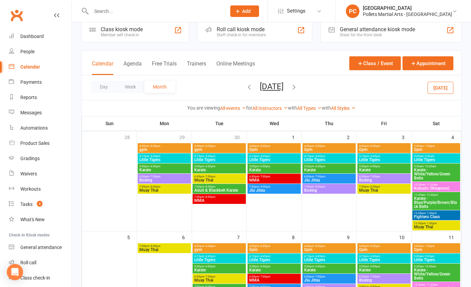
scroll to position [24, 0]
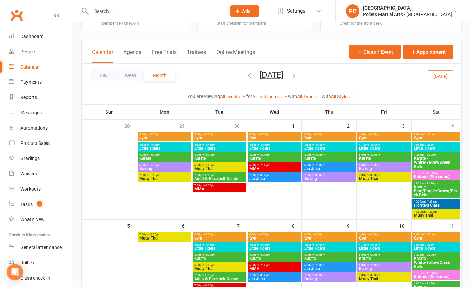
click at [171, 233] on span "7:00pm - 8:00pm" at bounding box center [164, 234] width 51 height 3
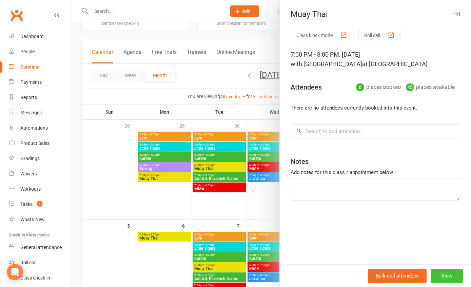
click at [439, 275] on button "View" at bounding box center [447, 276] width 32 height 14
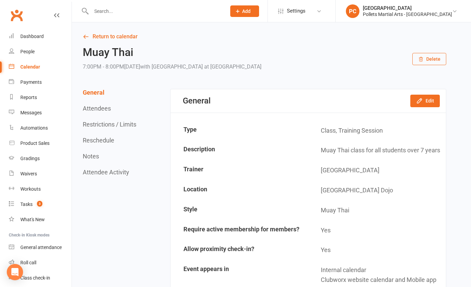
click at [427, 59] on button "Delete" at bounding box center [429, 59] width 34 height 12
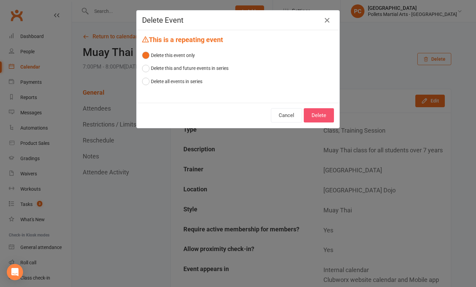
click at [319, 118] on button "Delete" at bounding box center [319, 115] width 30 height 14
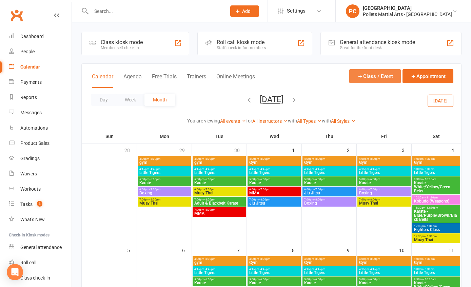
click at [378, 72] on button "Class / Event" at bounding box center [375, 76] width 52 height 14
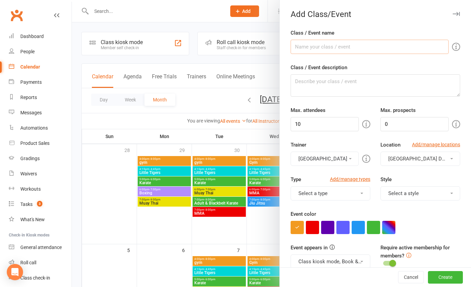
click at [333, 49] on input "Class / Event name" at bounding box center [370, 47] width 158 height 14
type input "Close due to Public Holiday"
click at [294, 122] on input "10" at bounding box center [325, 124] width 68 height 14
type input "1"
click at [208, 107] on div at bounding box center [271, 143] width 399 height 287
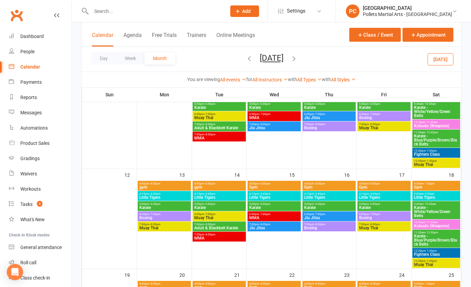
scroll to position [46, 0]
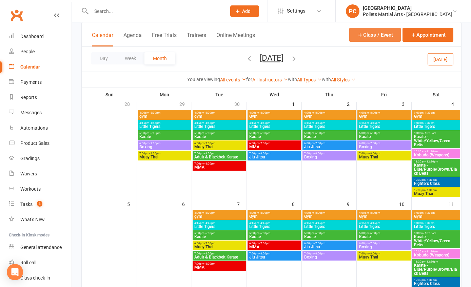
click at [366, 37] on button "Class / Event" at bounding box center [375, 35] width 52 height 14
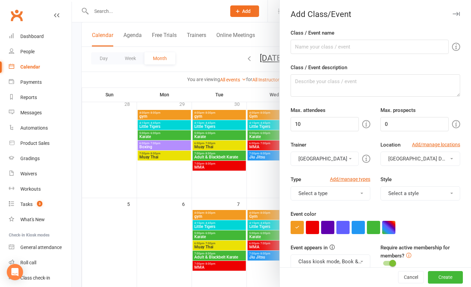
click at [142, 200] on div at bounding box center [271, 143] width 399 height 287
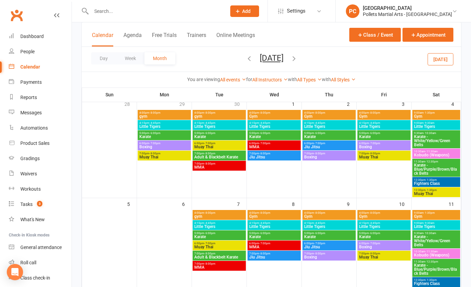
click at [245, 60] on icon "button" at bounding box center [248, 58] width 7 height 7
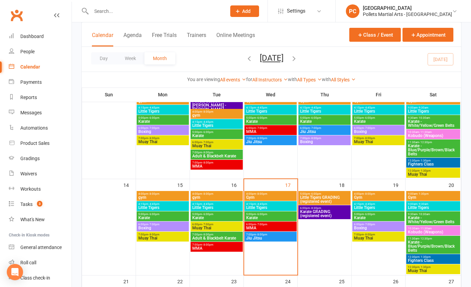
scroll to position [153, 0]
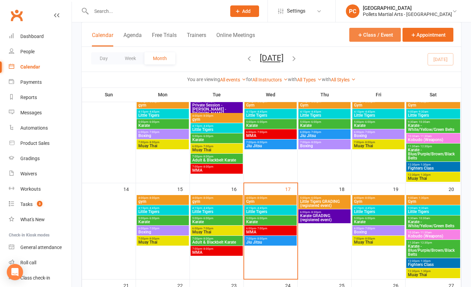
click at [372, 38] on button "Class / Event" at bounding box center [375, 35] width 52 height 14
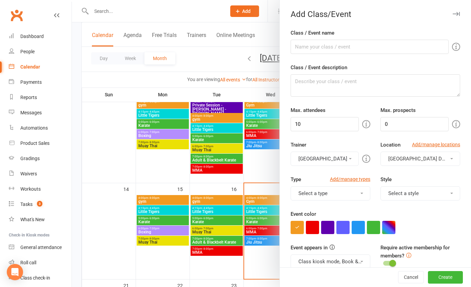
click at [227, 86] on div at bounding box center [271, 143] width 399 height 287
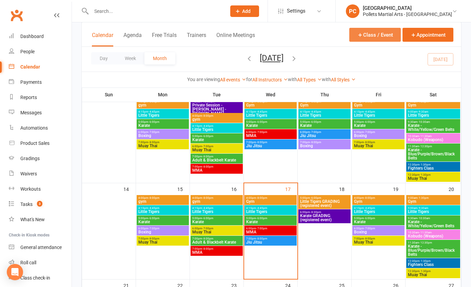
click at [372, 31] on button "Class / Event" at bounding box center [375, 35] width 52 height 14
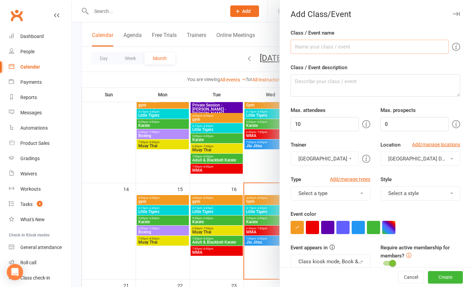
click at [340, 52] on input "Class / Event name" at bounding box center [370, 47] width 158 height 14
type input "Close due to Public Holiday"
drag, startPoint x: 303, startPoint y: 122, endPoint x: 296, endPoint y: 122, distance: 7.5
click at [296, 122] on input "10" at bounding box center [325, 124] width 68 height 14
type input "1"
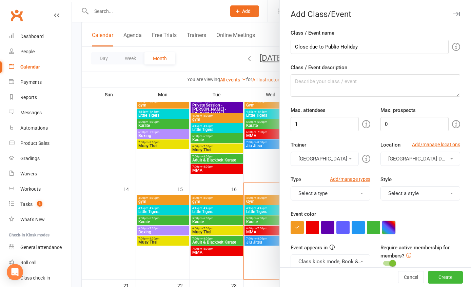
click at [387, 225] on button "button" at bounding box center [388, 227] width 13 height 13
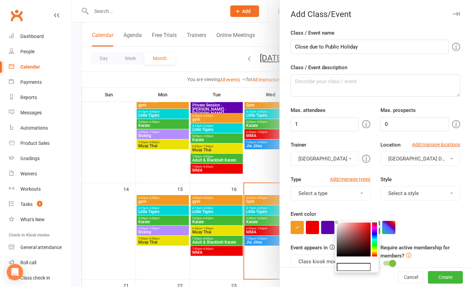
type input "#0a0a0a"
click at [337, 255] on colorpicker-saturation at bounding box center [354, 239] width 34 height 34
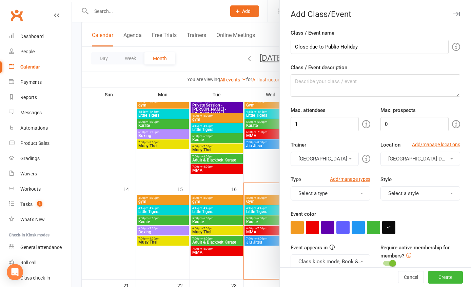
click at [427, 218] on div "Event color" at bounding box center [376, 222] width 170 height 24
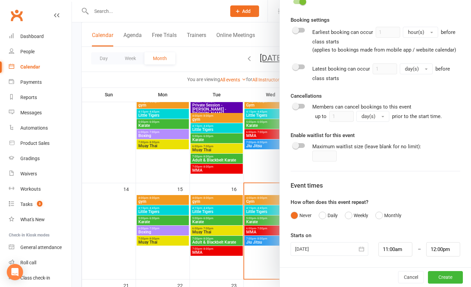
scroll to position [298, 0]
click at [335, 253] on div at bounding box center [330, 249] width 78 height 14
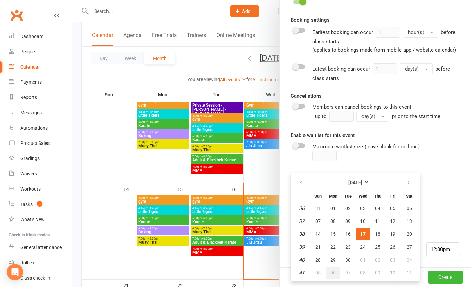
click at [330, 273] on span "06" at bounding box center [332, 272] width 5 height 5
type input "[DATE]"
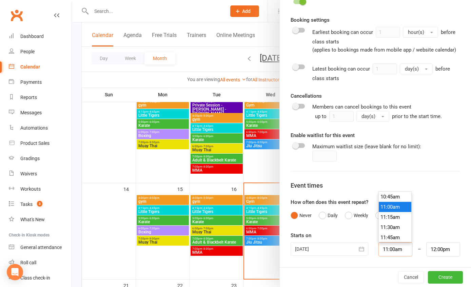
drag, startPoint x: 400, startPoint y: 249, endPoint x: 336, endPoint y: 240, distance: 64.4
click at [336, 240] on div "Starts on [DATE] [DATE] Sun Mon Tue Wed Thu Fri Sat 40 28 29 30 01 02 03 04 41 …" at bounding box center [376, 243] width 170 height 25
type input "9"
type input "10:00am"
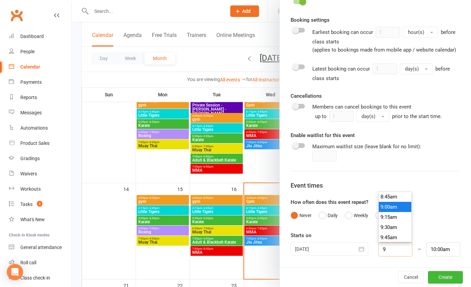
type input "9:00am"
click at [395, 210] on li "9:00am" at bounding box center [395, 207] width 33 height 10
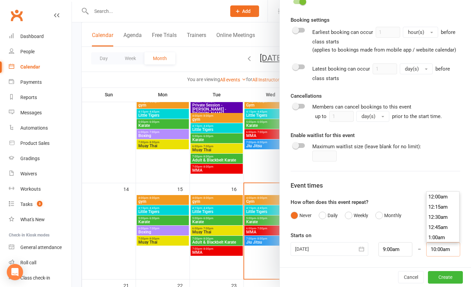
drag, startPoint x: 442, startPoint y: 250, endPoint x: 403, endPoint y: 248, distance: 38.7
click at [403, 248] on div "[DATE] [DATE] Sun Mon Tue Wed Thu Fri Sat 40 28 29 30 01 02 03 04 41 05 06 07 0…" at bounding box center [375, 249] width 180 height 14
type input "8:00pm"
click at [440, 277] on button "Create" at bounding box center [445, 277] width 35 height 12
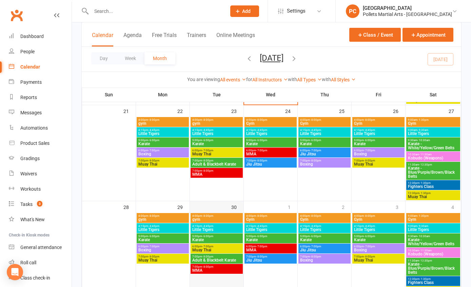
scroll to position [453, 0]
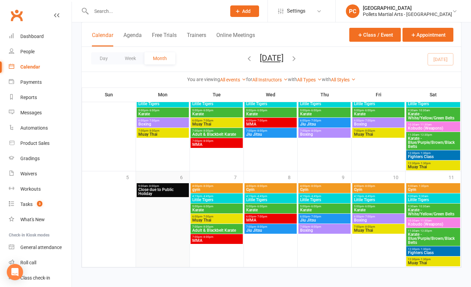
click at [169, 222] on div at bounding box center [163, 224] width 52 height 83
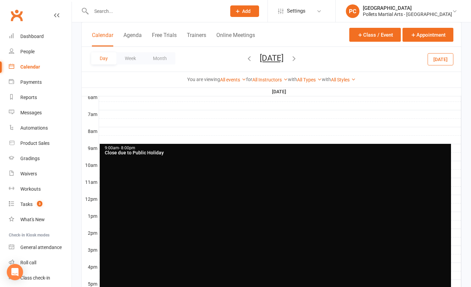
scroll to position [112, 0]
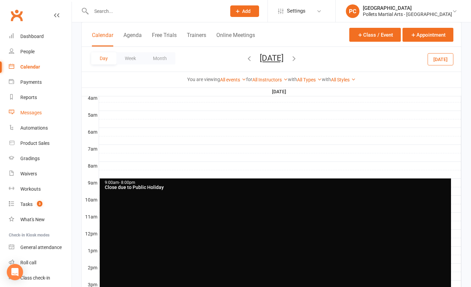
click at [29, 111] on div "Messages" at bounding box center [30, 112] width 21 height 5
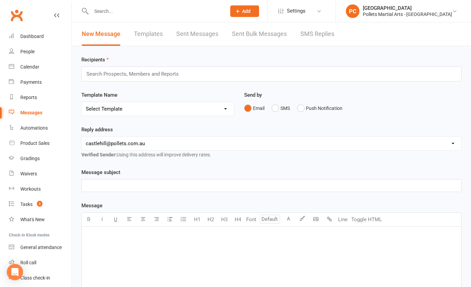
click at [311, 36] on link "SMS Replies" at bounding box center [317, 33] width 34 height 23
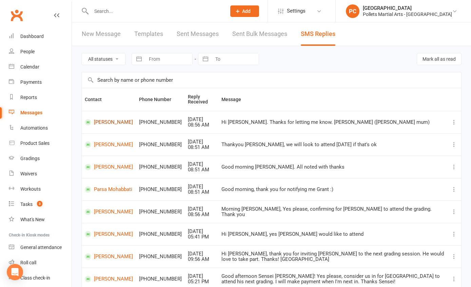
click at [102, 122] on link "Rhodes Seydler" at bounding box center [109, 122] width 48 height 6
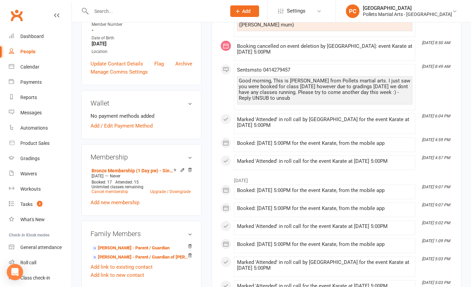
scroll to position [105, 0]
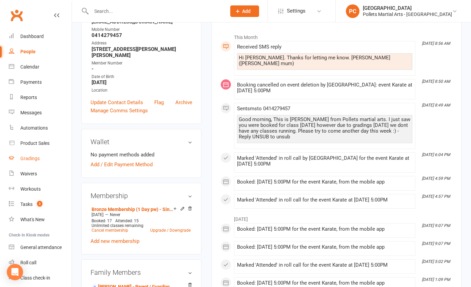
click at [37, 162] on link "Gradings" at bounding box center [40, 158] width 63 height 15
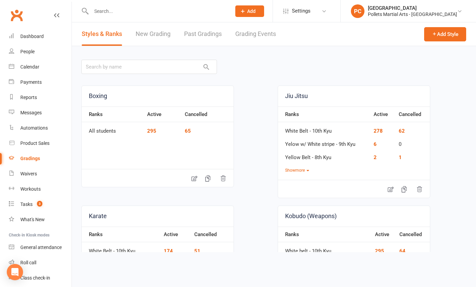
click at [249, 30] on link "Grading Events" at bounding box center [255, 33] width 41 height 23
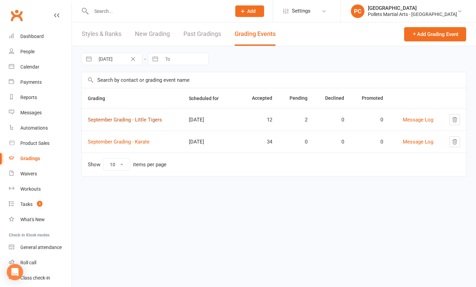
click at [125, 122] on link "September Grading - Little Tigers" at bounding box center [125, 120] width 74 height 6
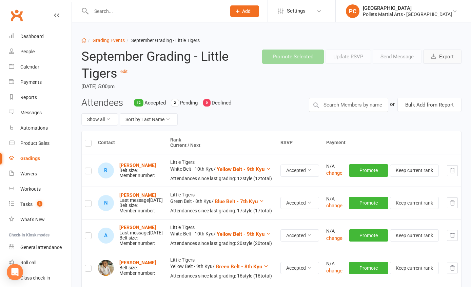
click at [439, 53] on button "Export" at bounding box center [442, 57] width 38 height 14
click at [365, 8] on li "PC Pollets Castle Hill Pollets Martial Arts - Castle Hill My profile My subscri…" at bounding box center [403, 11] width 136 height 22
click at [44, 35] on link "Dashboard" at bounding box center [40, 36] width 63 height 15
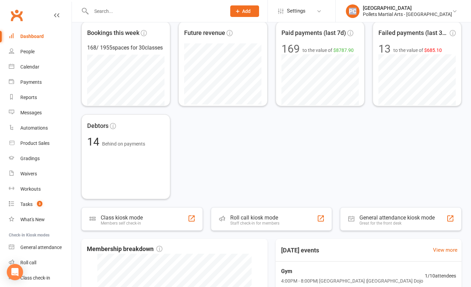
scroll to position [309, 0]
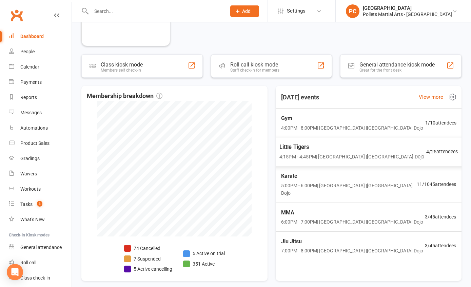
click at [349, 151] on span "Little Tigers" at bounding box center [351, 147] width 145 height 9
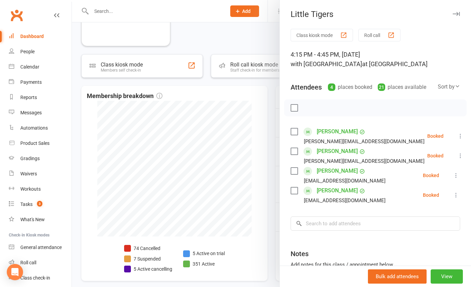
click at [268, 152] on div at bounding box center [271, 143] width 399 height 287
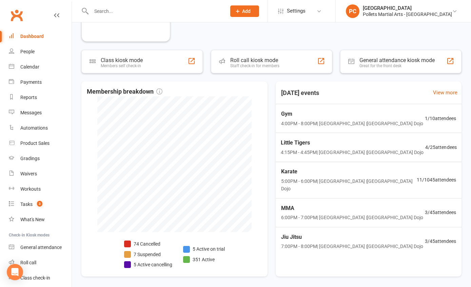
scroll to position [338, 0]
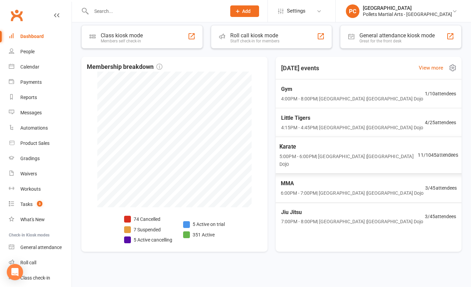
click at [327, 179] on span "MMA" at bounding box center [351, 183] width 143 height 9
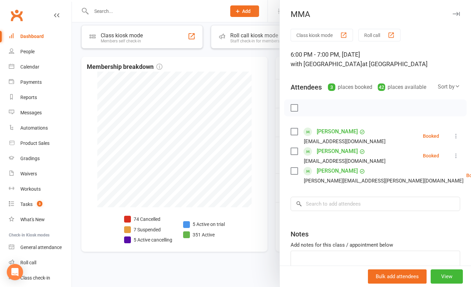
click at [273, 160] on div at bounding box center [271, 143] width 399 height 287
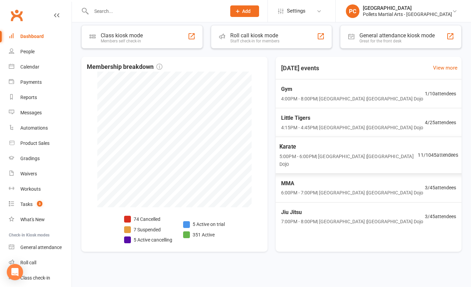
click at [334, 159] on span "5:00PM - 6:00PM | Pollets Castle Hill | Castle Hill Dojo" at bounding box center [348, 161] width 139 height 16
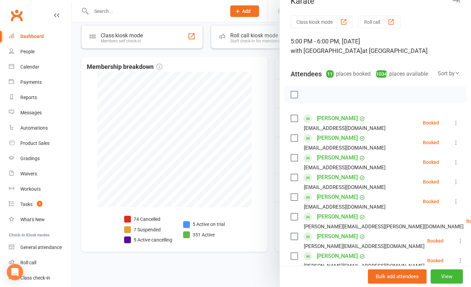
scroll to position [22, 0]
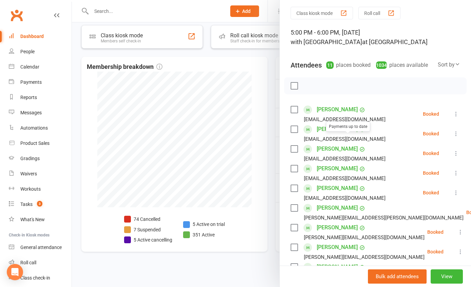
click at [334, 135] on link "Kyle Cheng" at bounding box center [337, 129] width 41 height 11
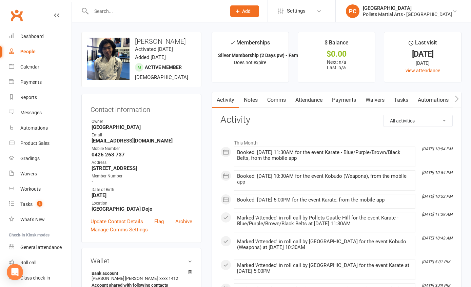
click at [276, 100] on link "Comms" at bounding box center [276, 100] width 28 height 16
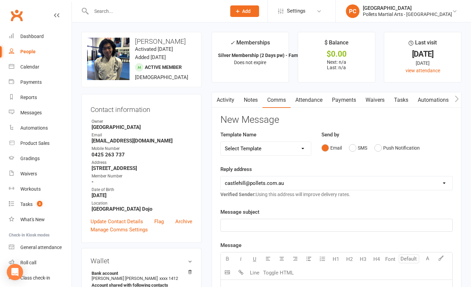
click at [346, 145] on div "Email SMS Push Notification" at bounding box center [386, 147] width 131 height 13
click at [352, 146] on button "SMS" at bounding box center [358, 147] width 18 height 13
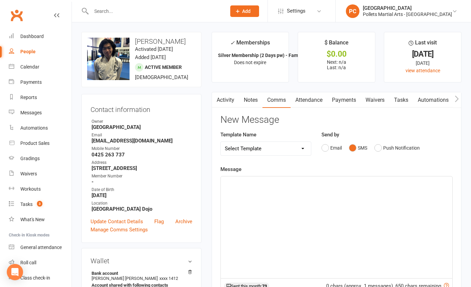
drag, startPoint x: 249, startPoint y: 197, endPoint x: 245, endPoint y: 194, distance: 5.0
click at [249, 197] on div "﻿" at bounding box center [337, 227] width 232 height 102
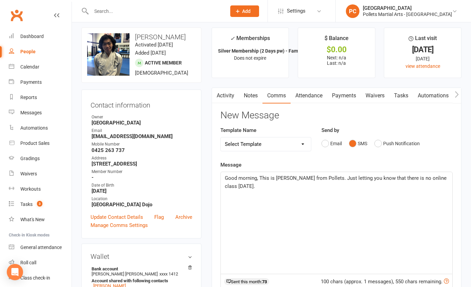
scroll to position [173, 0]
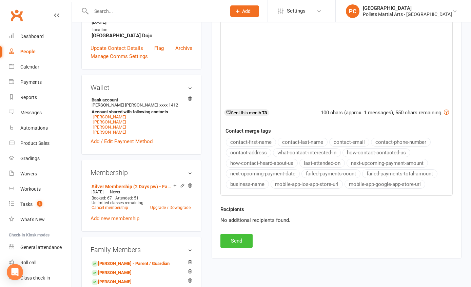
click at [241, 244] on button "Send" at bounding box center [236, 241] width 32 height 14
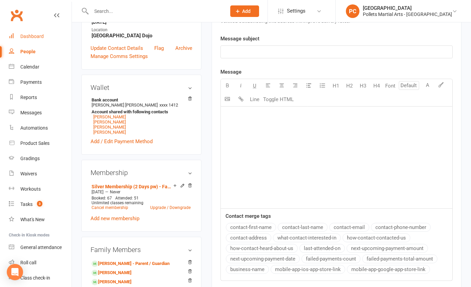
click at [34, 40] on link "Dashboard" at bounding box center [40, 36] width 63 height 15
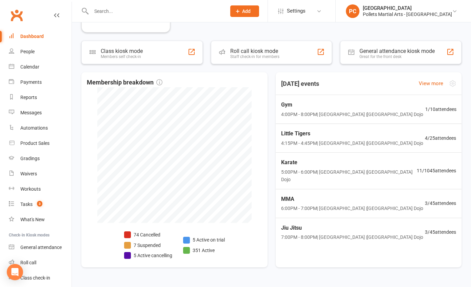
scroll to position [338, 0]
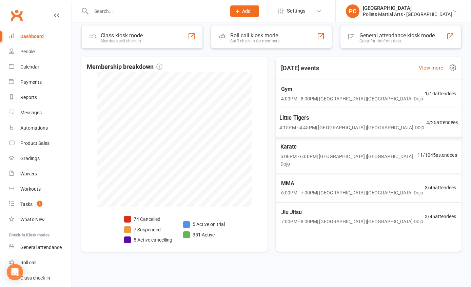
click at [301, 151] on div "Karate 5:00PM - 6:00PM | Pollets Castle Hill | Castle Hill Dojo" at bounding box center [348, 154] width 137 height 25
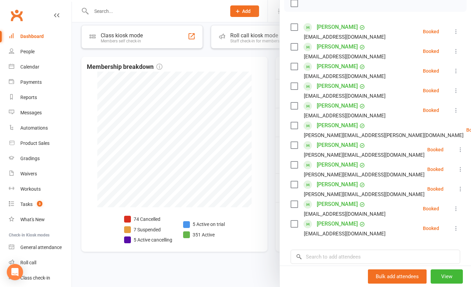
scroll to position [124, 0]
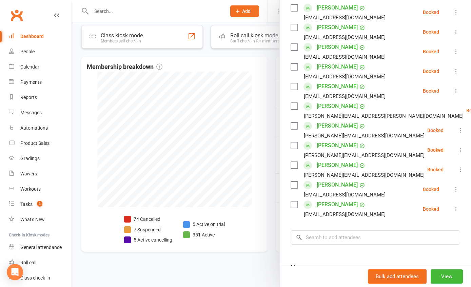
click at [322, 171] on link "Aria Sidhu" at bounding box center [337, 165] width 41 height 11
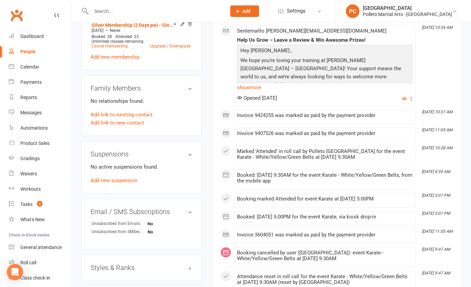
scroll to position [448, 0]
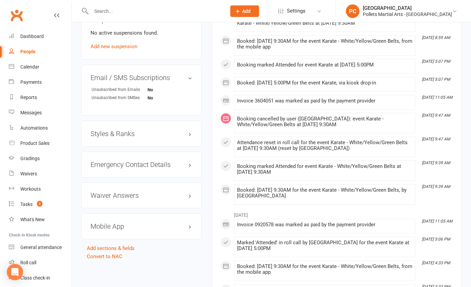
click at [186, 131] on h3 "Styles & Ranks" at bounding box center [142, 133] width 102 height 7
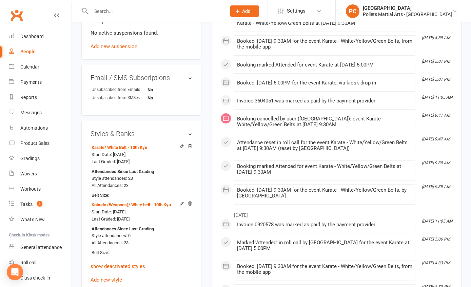
click at [186, 131] on h3 "Styles & Ranks" at bounding box center [142, 133] width 102 height 7
